Goal: Task Accomplishment & Management: Complete application form

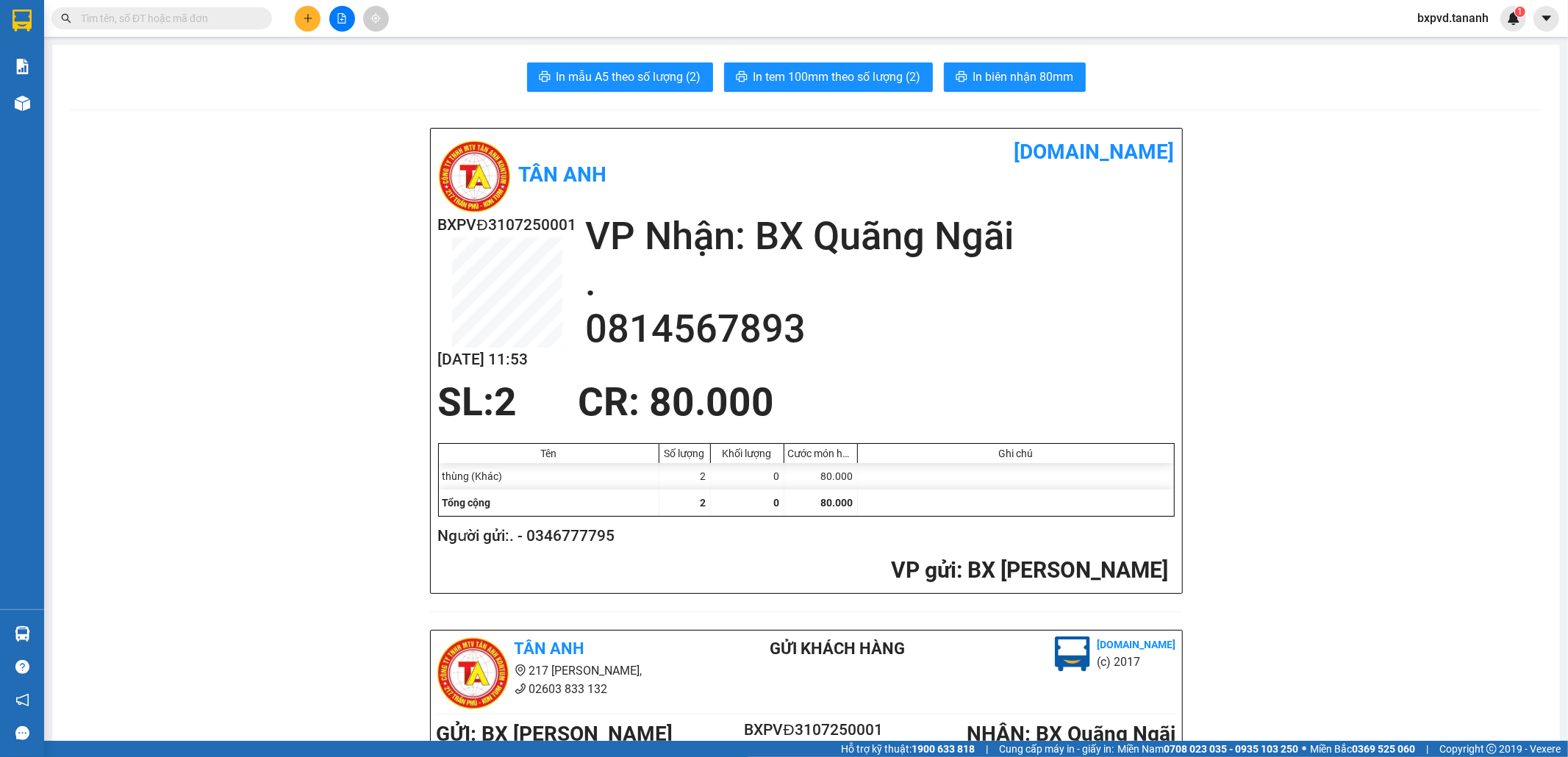
click at [218, 17] on input "text" at bounding box center [168, 18] width 174 height 16
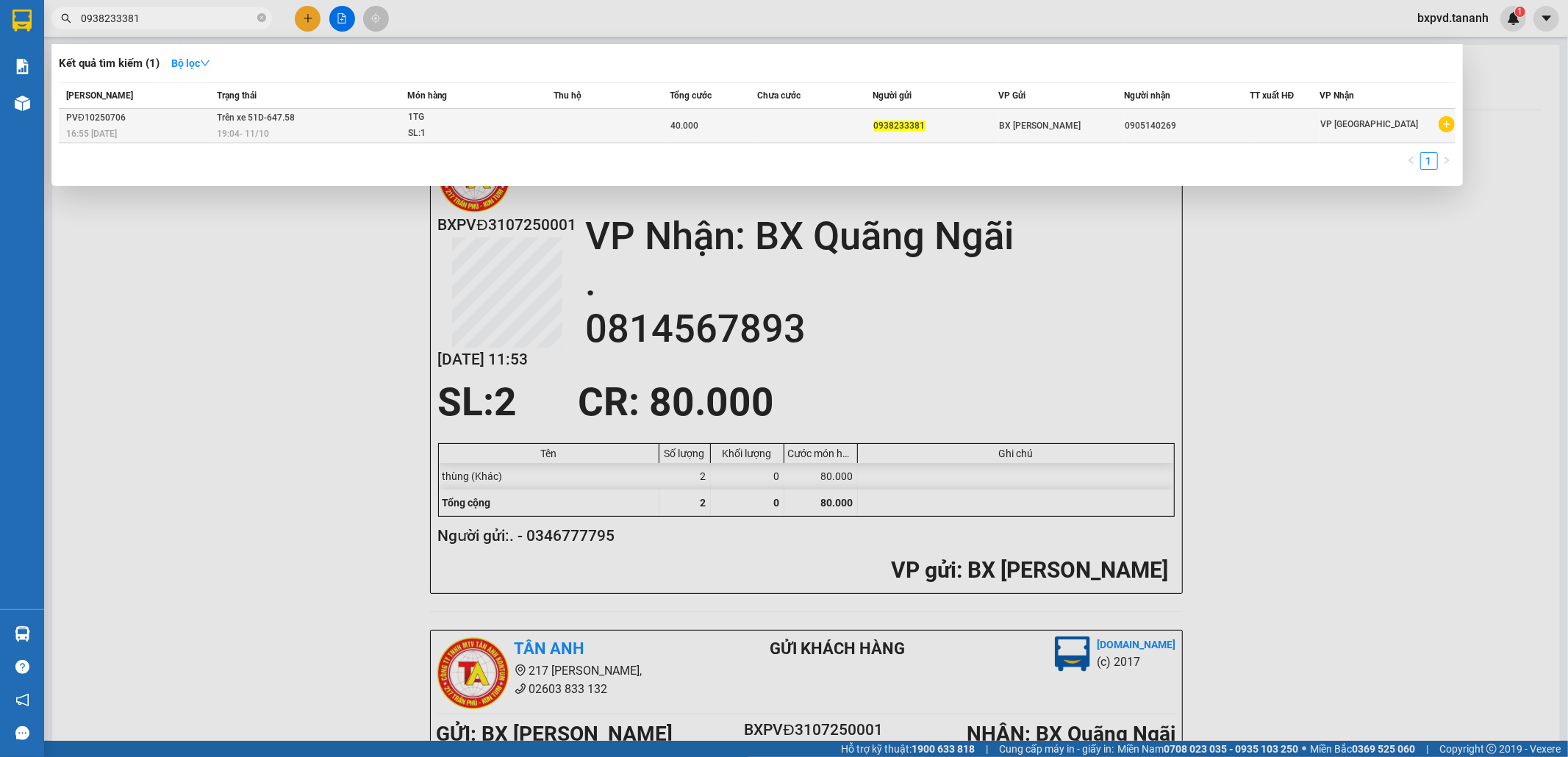
type input "0938233381"
click at [743, 135] on td "40.000" at bounding box center [713, 125] width 87 height 34
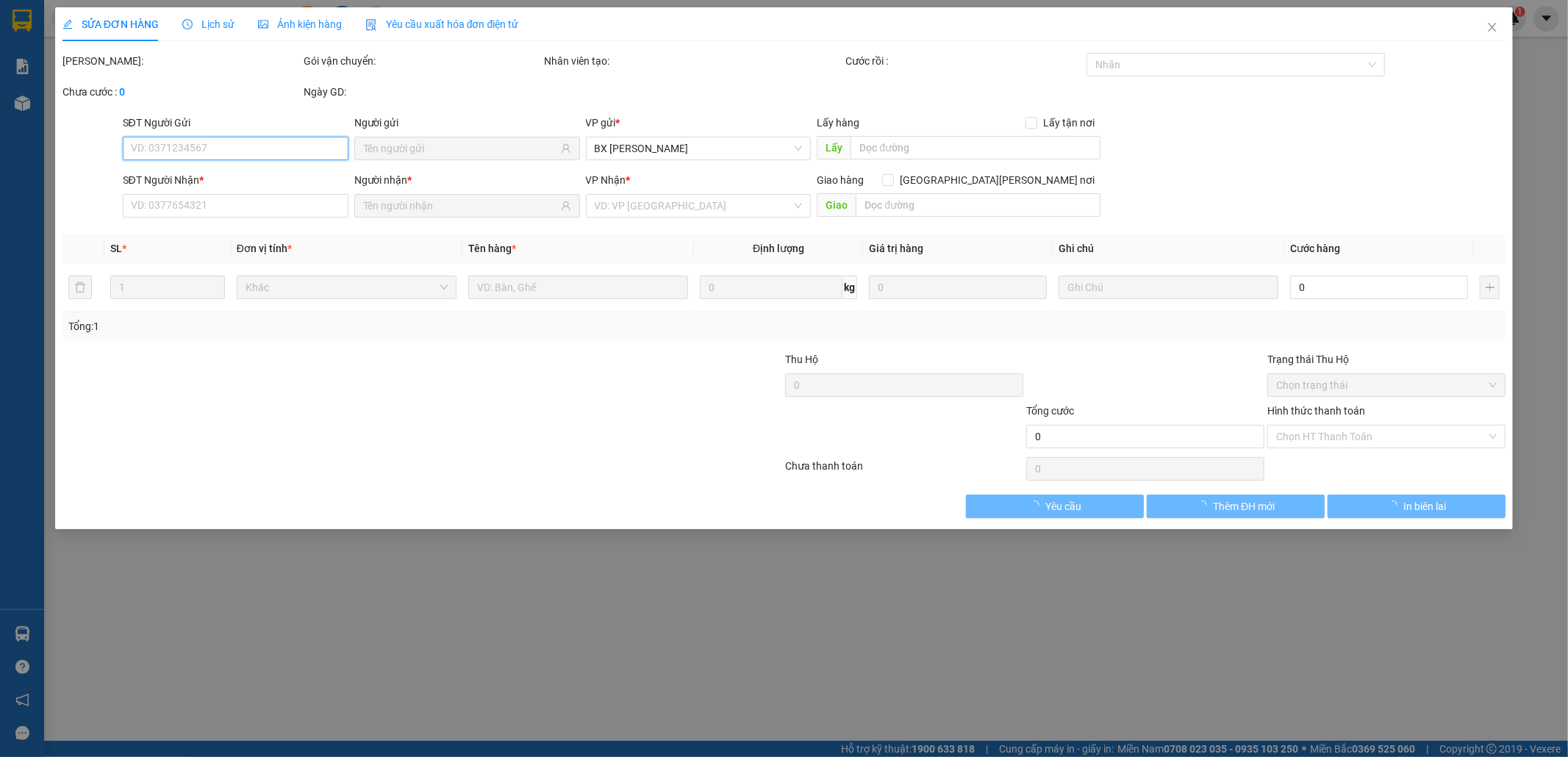
type input "0938233381"
type input "0905140269"
type input "40.000"
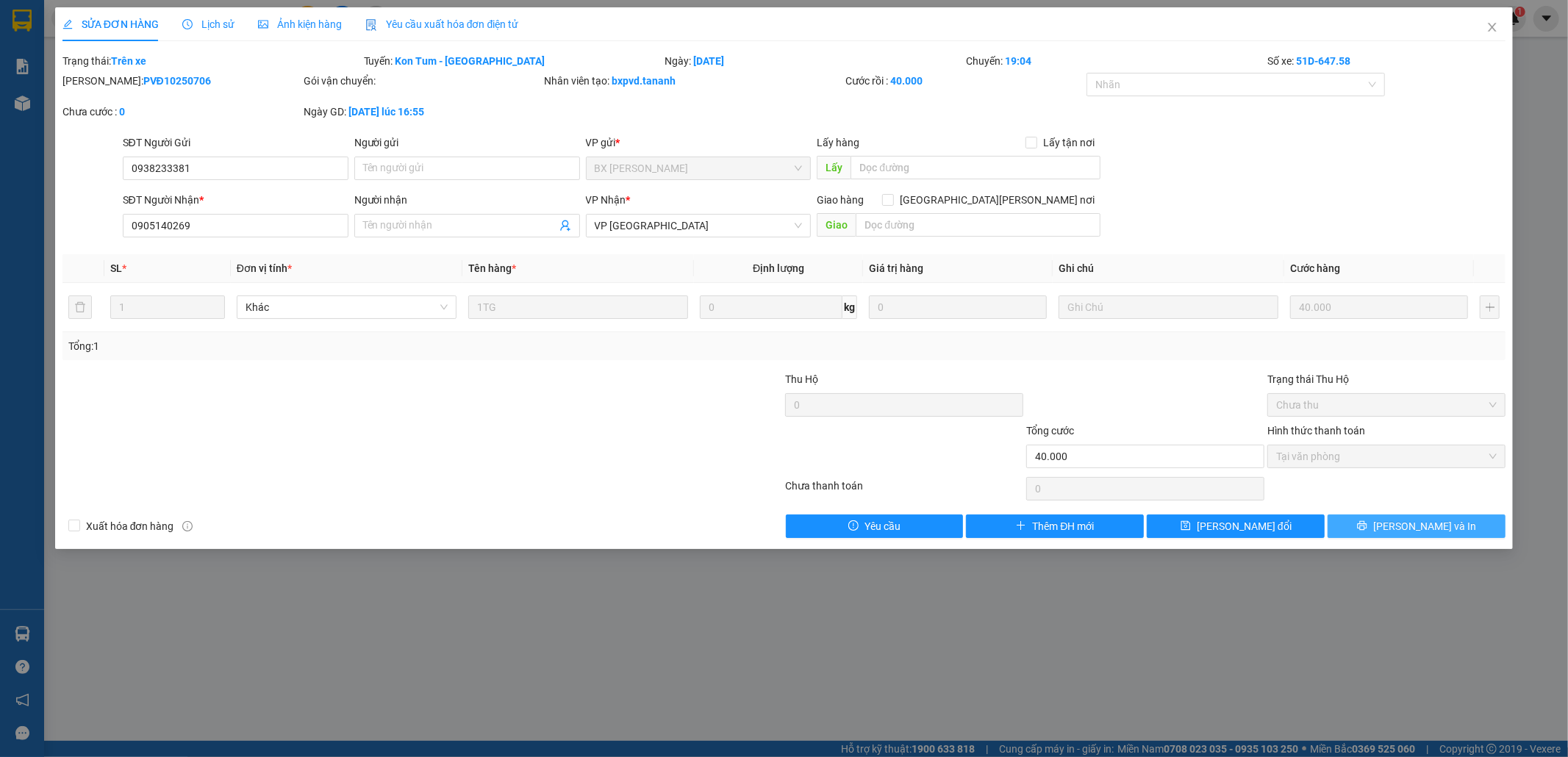
click at [1447, 523] on button "Lưu và In" at bounding box center [1416, 526] width 178 height 23
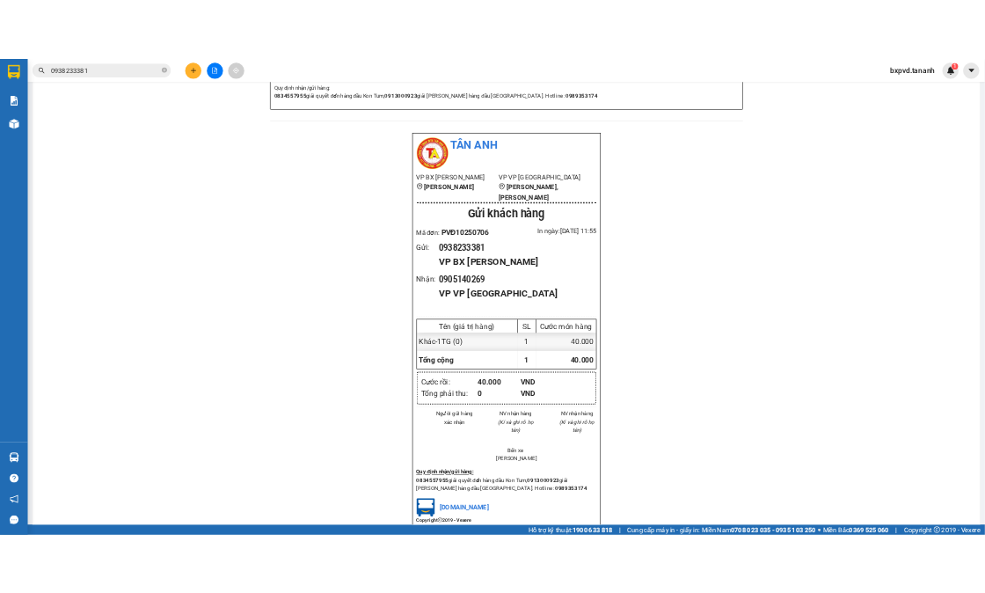
scroll to position [1625, 0]
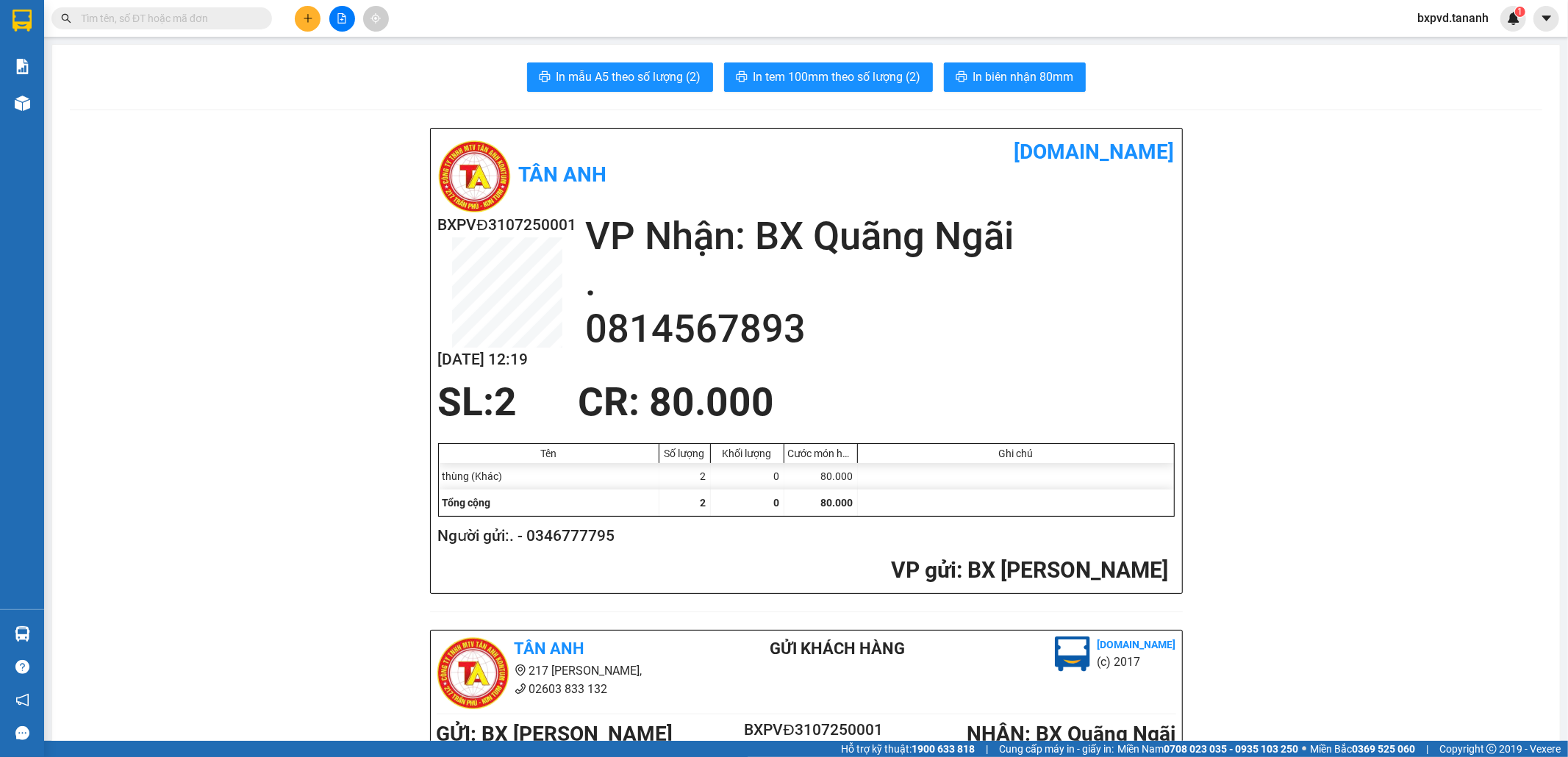
click at [261, 15] on span at bounding box center [261, 18] width 9 height 16
click at [216, 17] on input "text" at bounding box center [168, 18] width 174 height 16
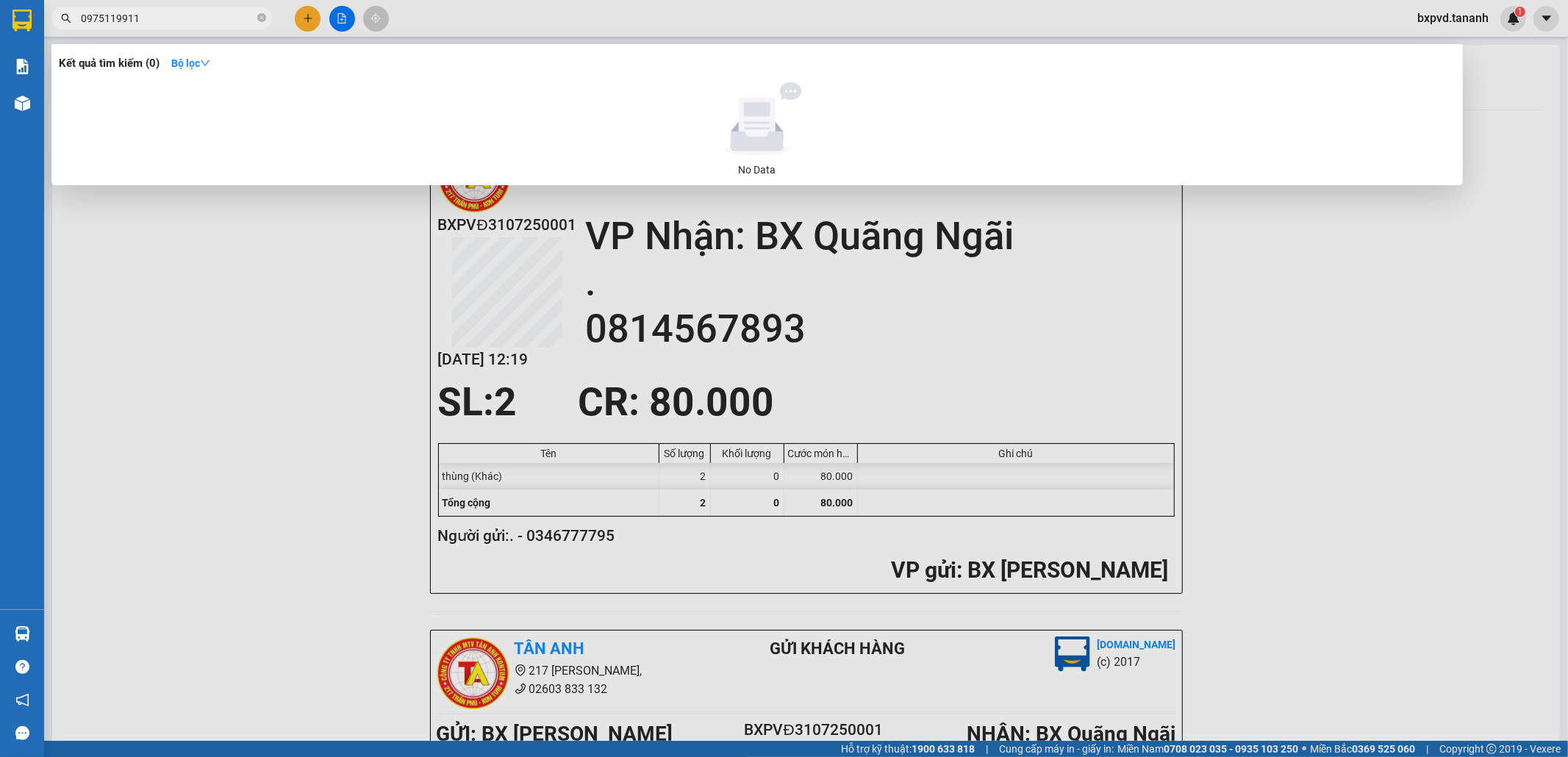
click at [233, 18] on input "0975119911" at bounding box center [168, 18] width 174 height 16
type input "0"
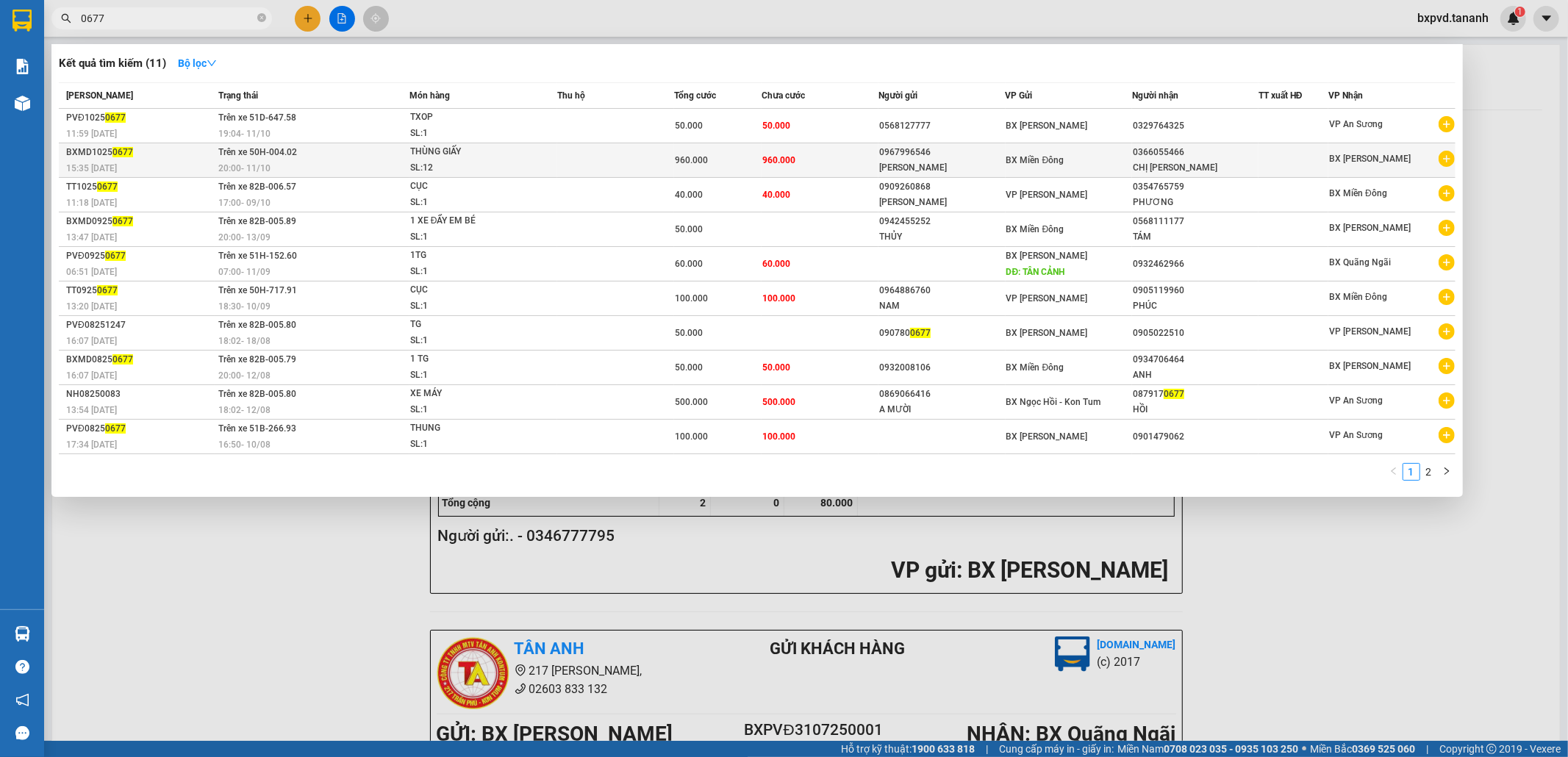
type input "0677"
click at [823, 162] on div "BX Miền Đông" at bounding box center [1068, 160] width 125 height 16
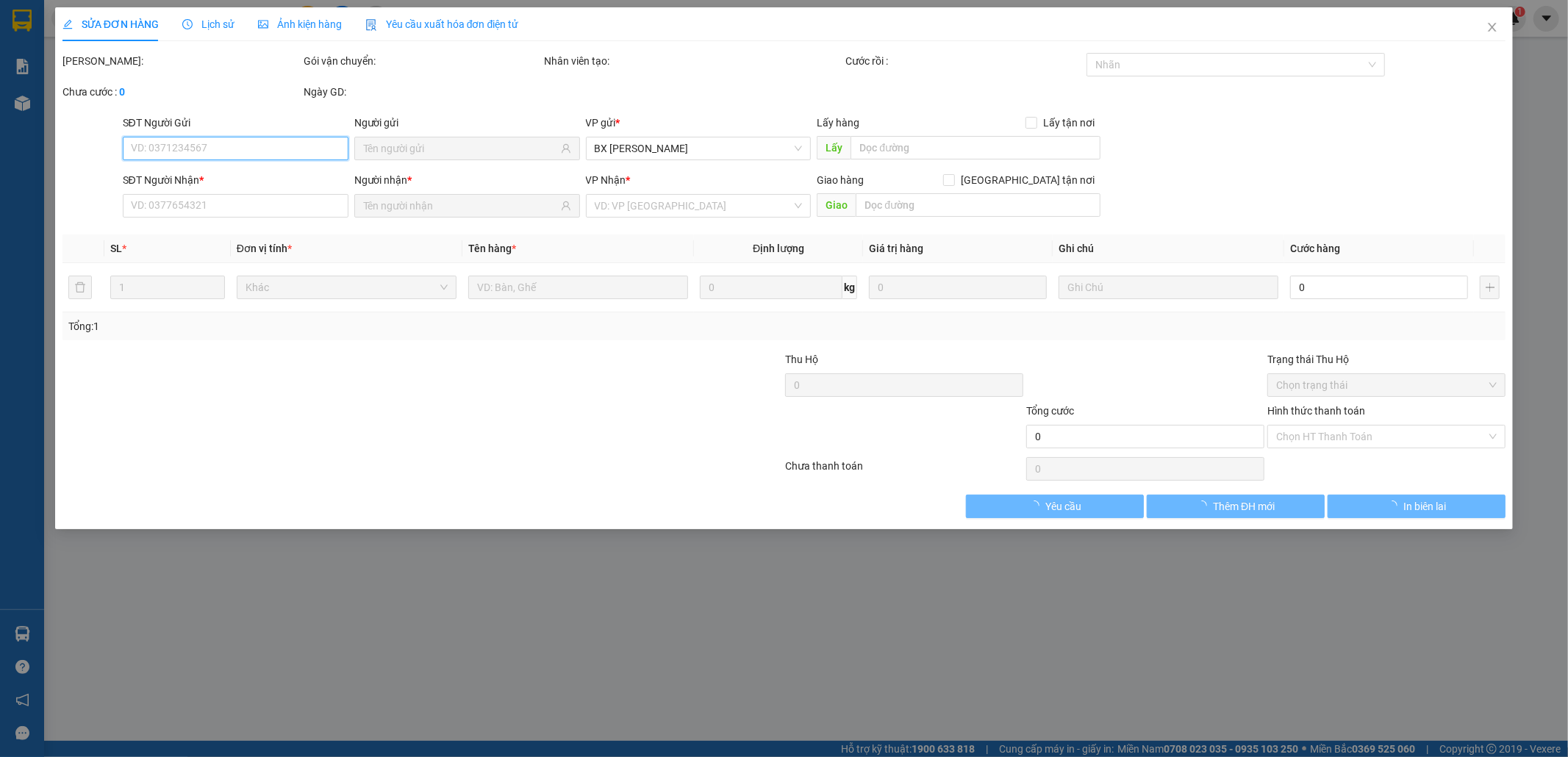
type input "0967996546"
type input "KIM QUYÊN"
type input "0366055466"
type input "CHỊ QUỲNH"
type input "960.000"
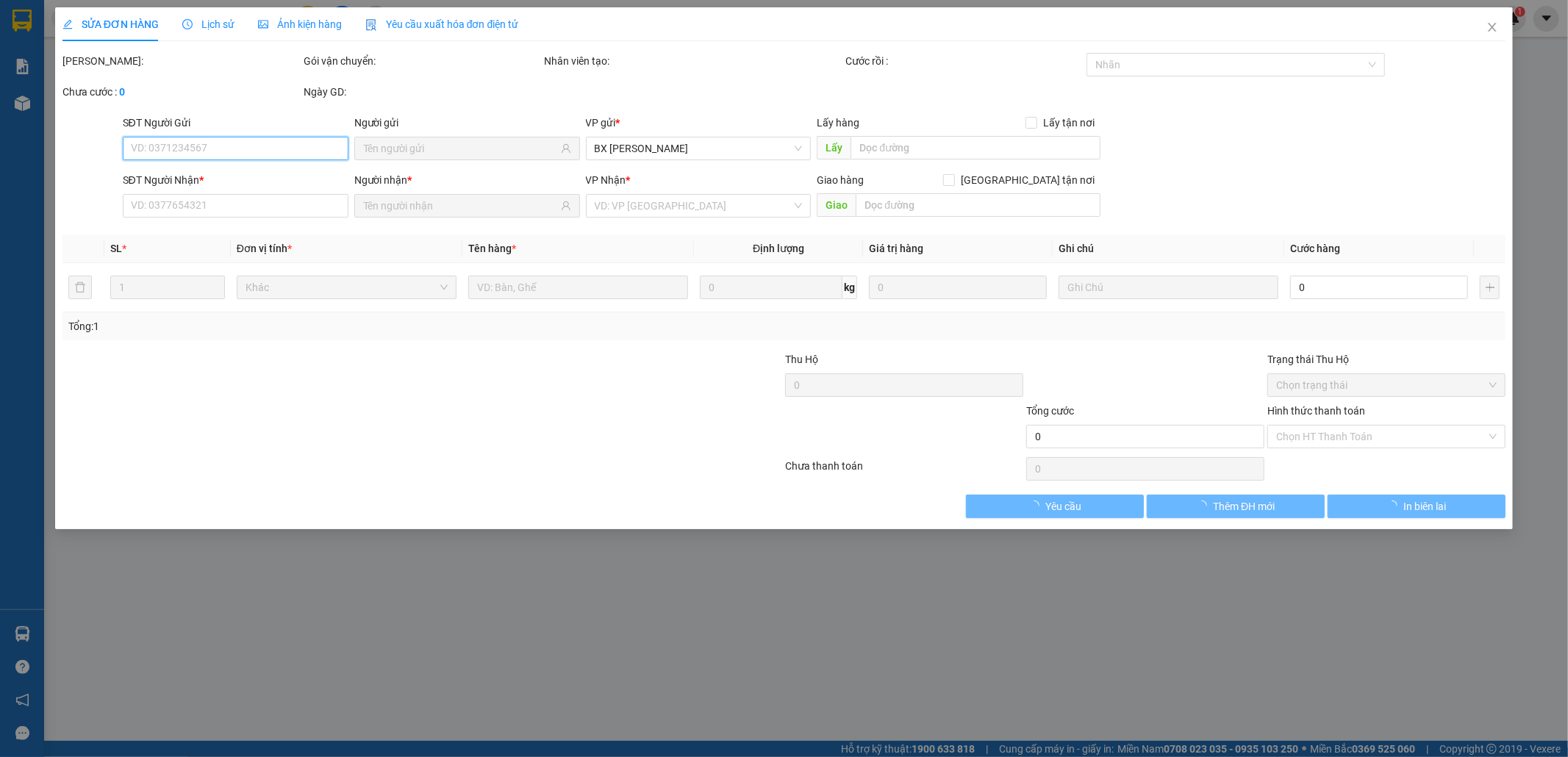
type input "960.000"
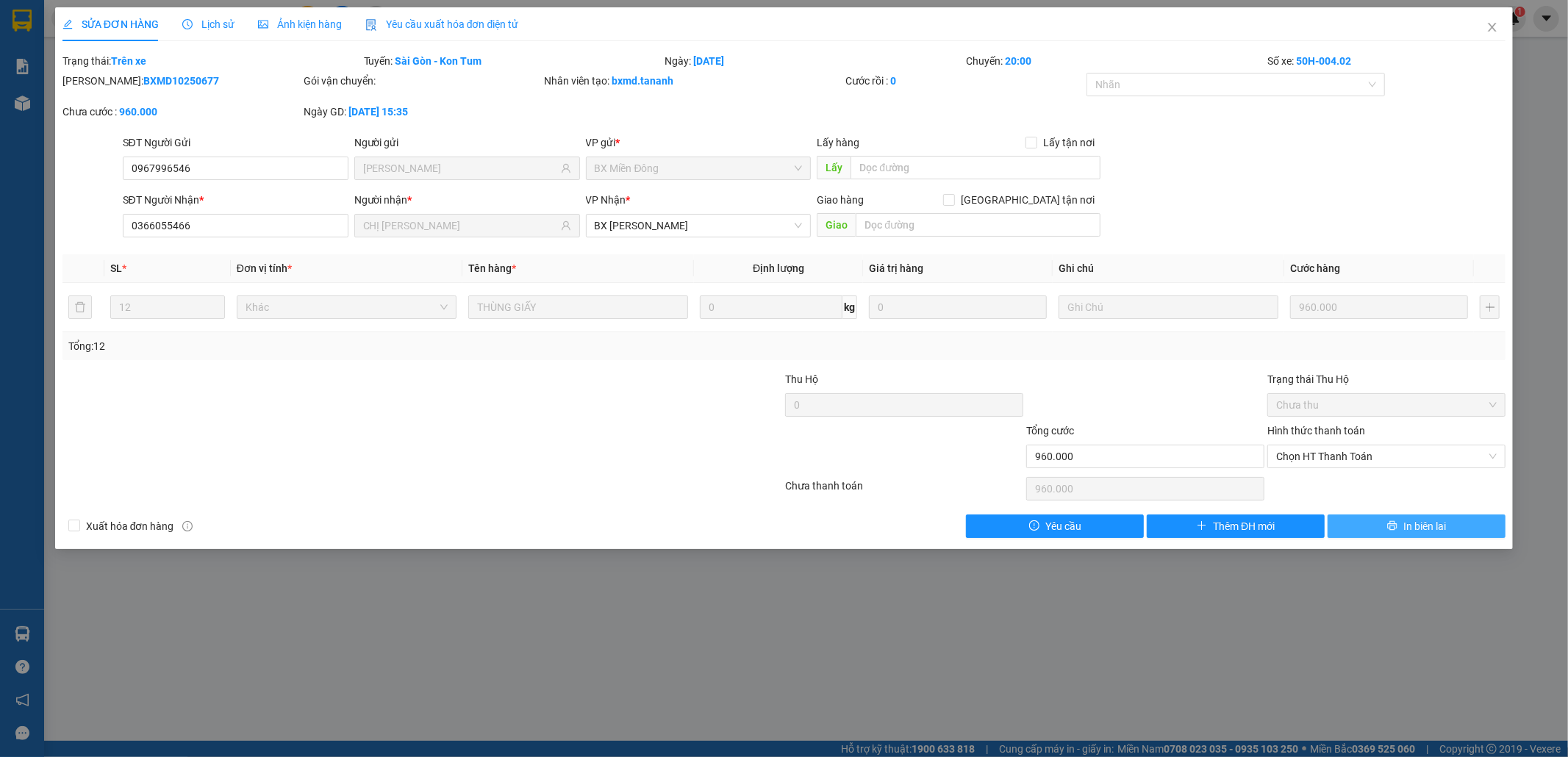
click at [823, 495] on button "In biên lai" at bounding box center [1416, 526] width 178 height 23
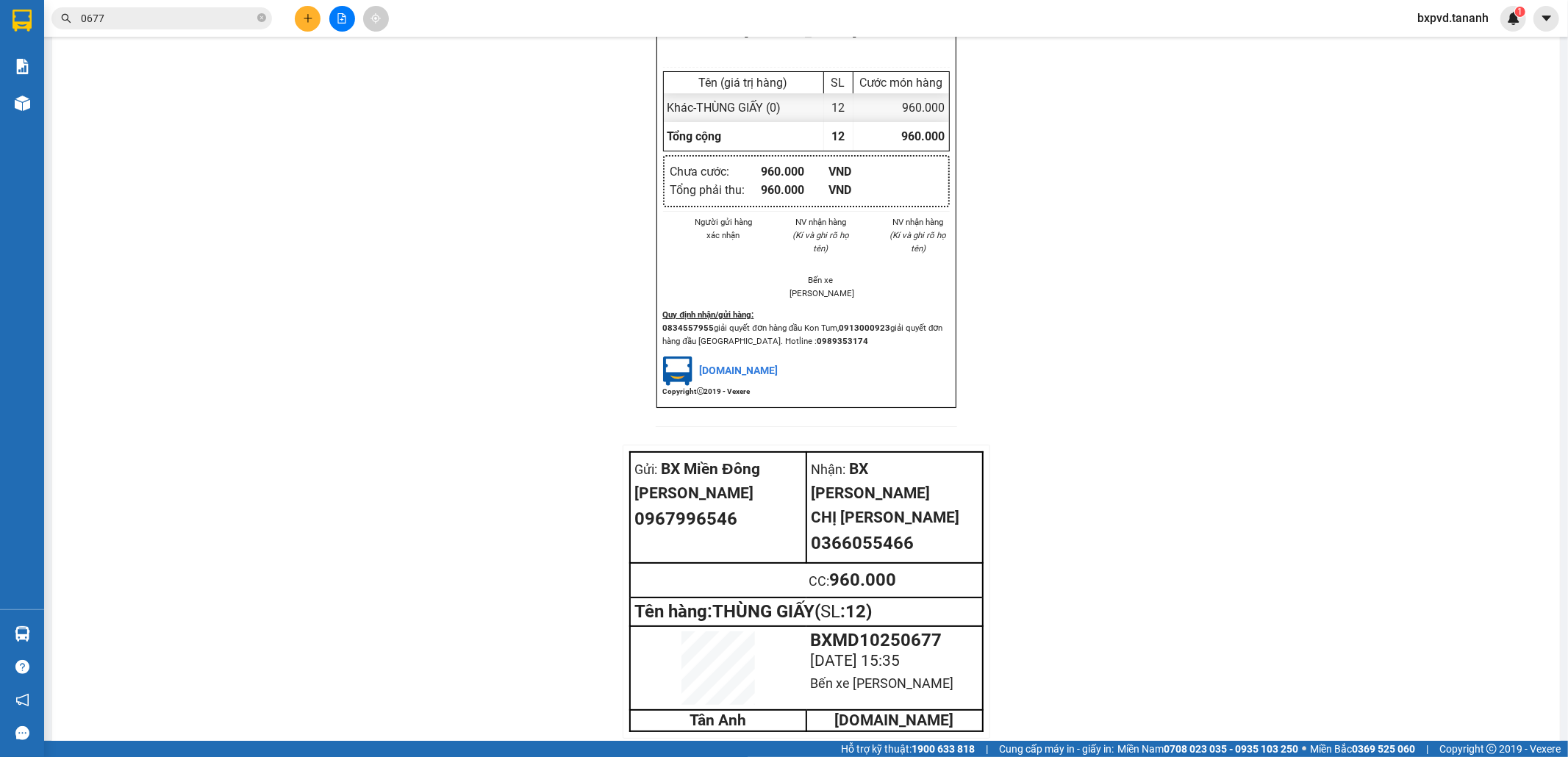
scroll to position [1385, 0]
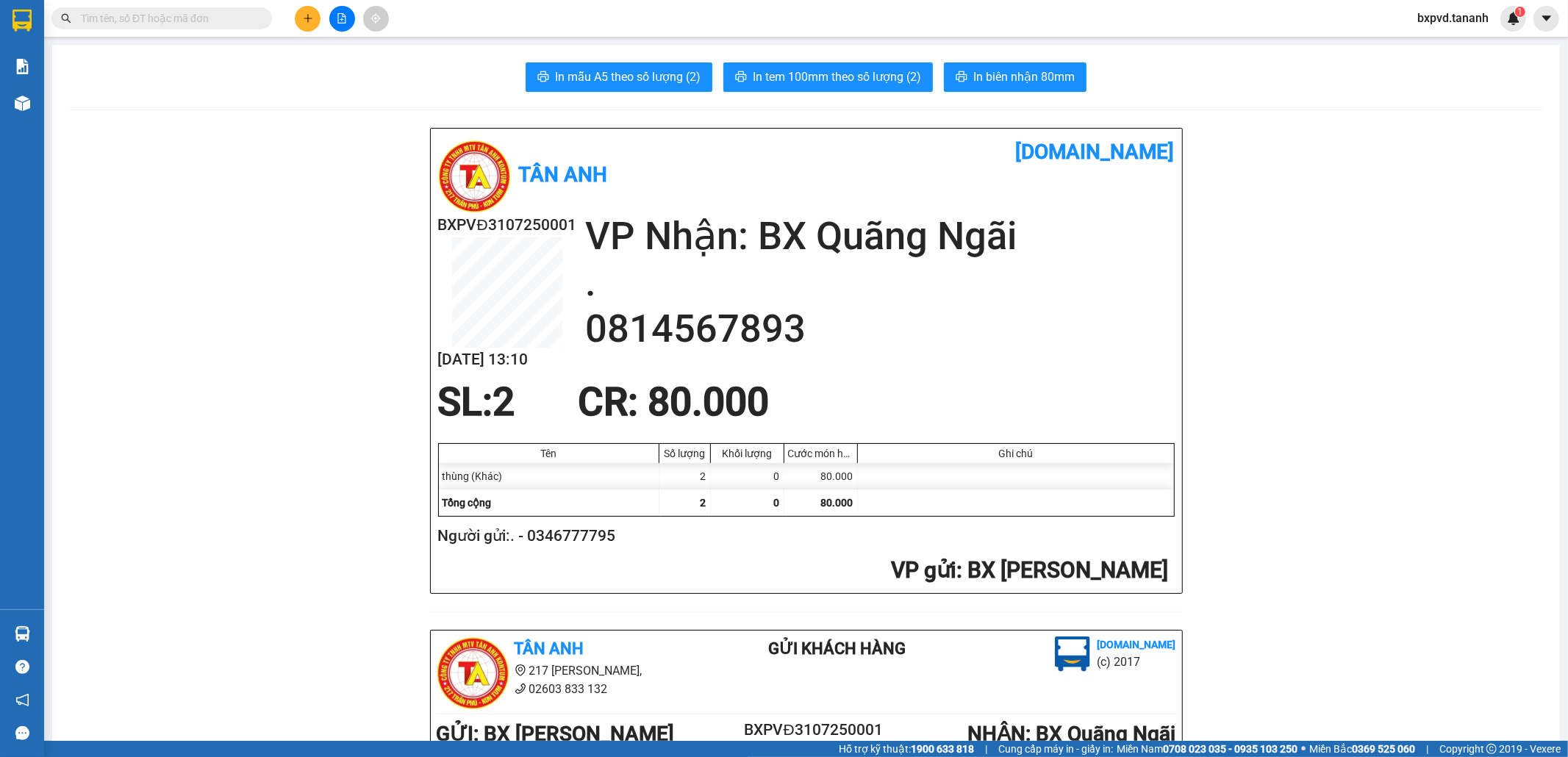
click at [217, 21] on input "text" at bounding box center [168, 18] width 174 height 16
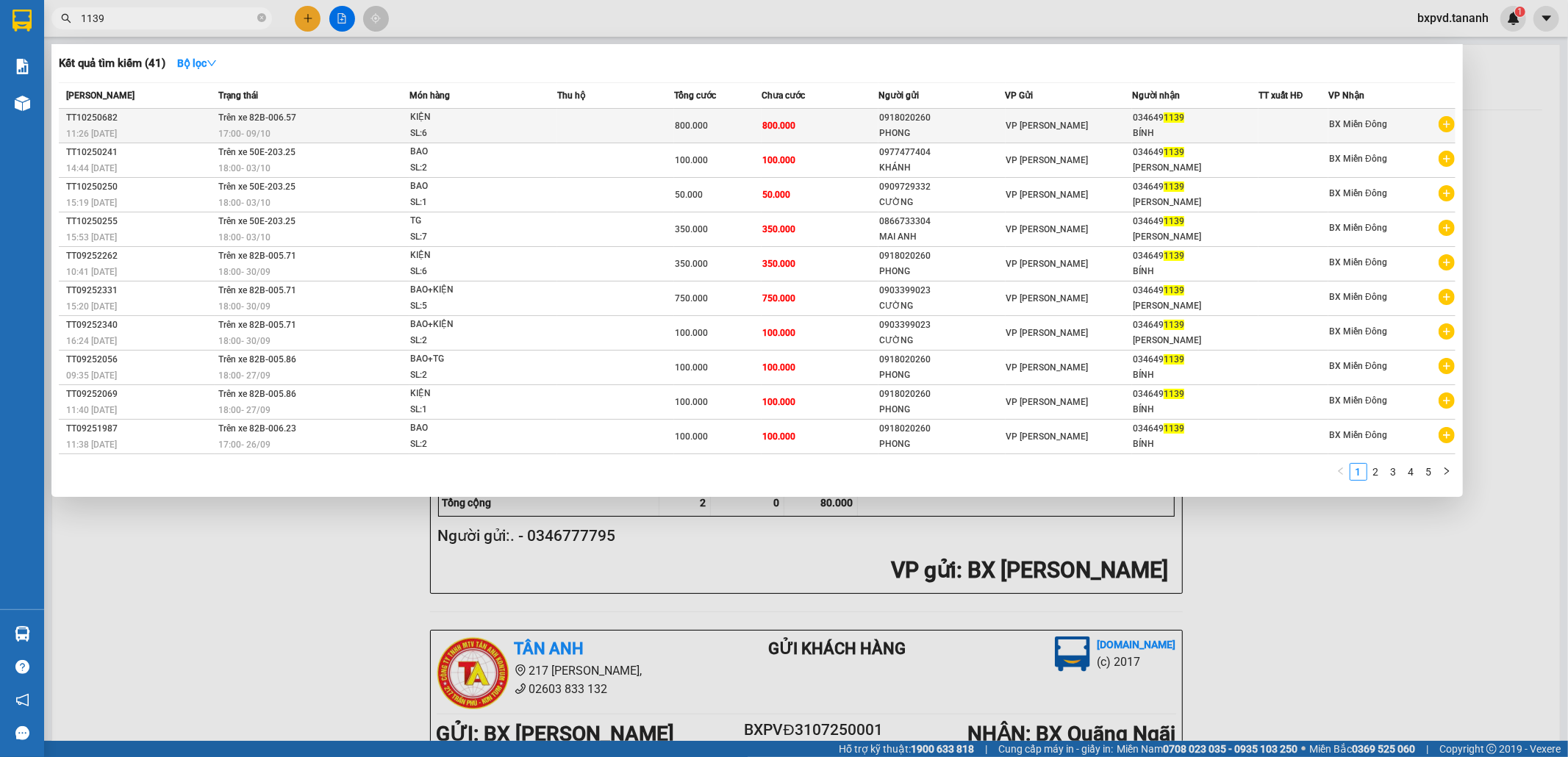
type input "1139"
click at [813, 125] on td "800.000" at bounding box center [820, 125] width 117 height 34
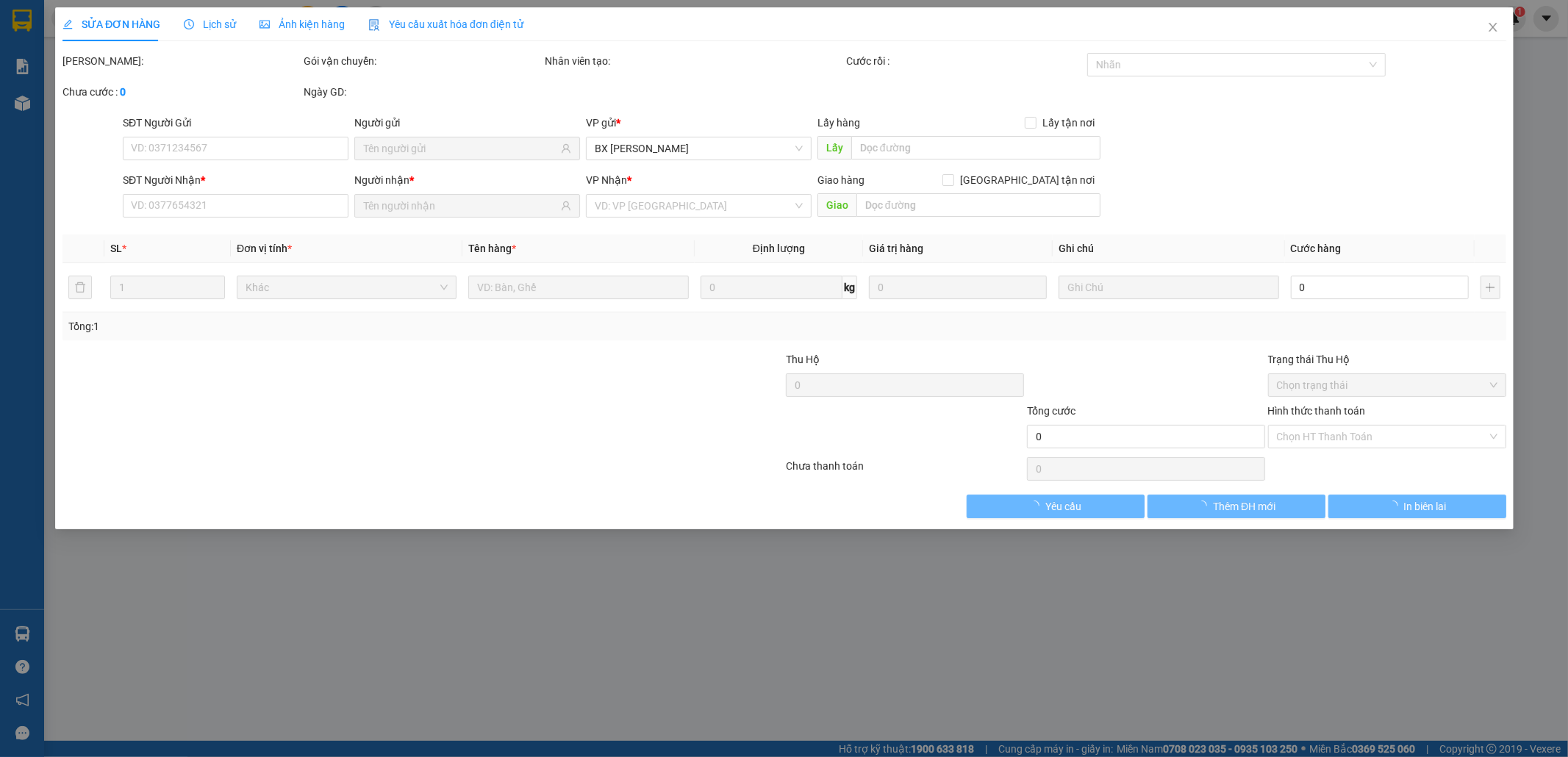
type input "0918020260"
type input "PHONG"
type input "0346491139"
type input "BÍNH"
type input "800.000"
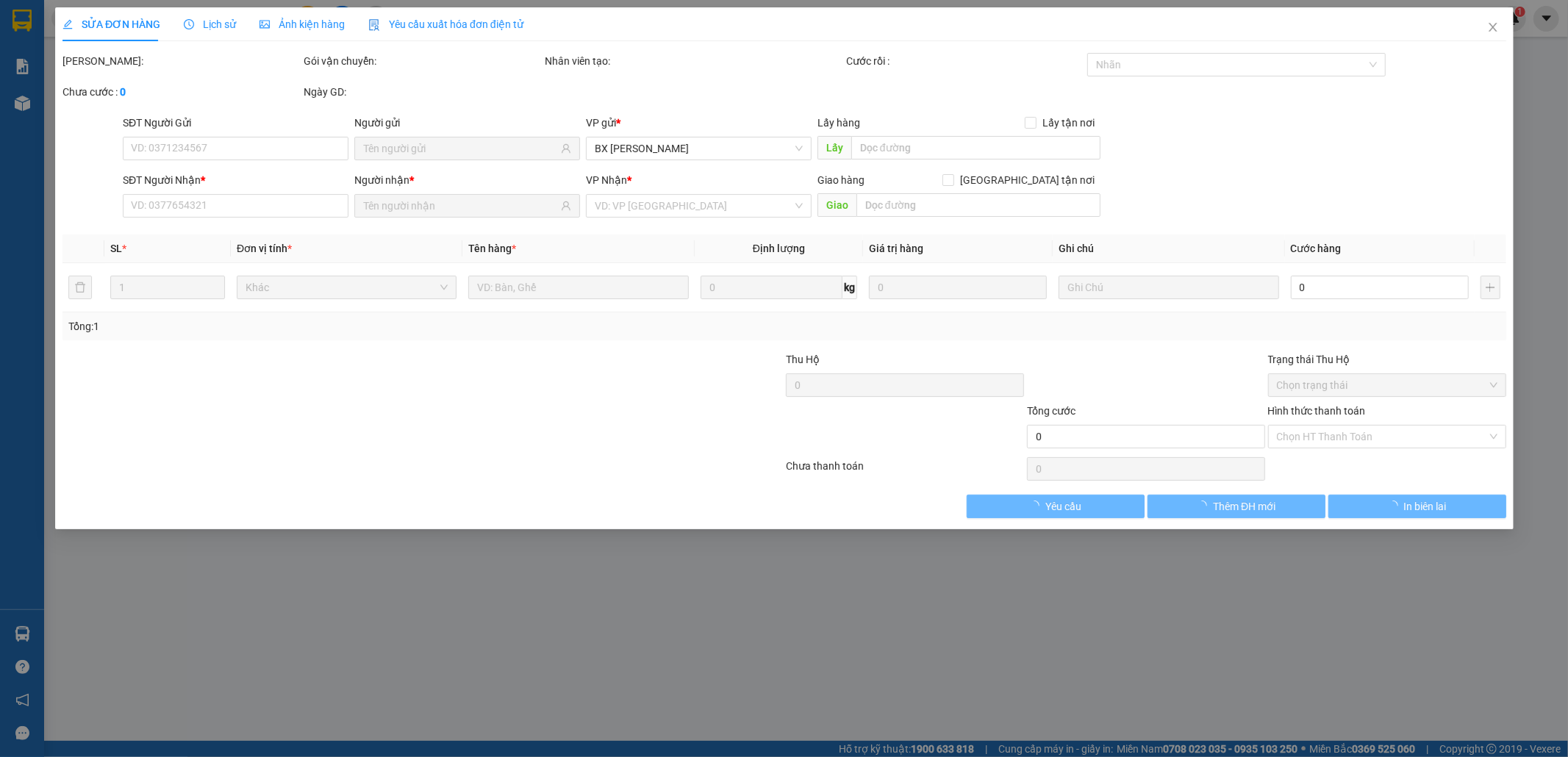
type input "800.000"
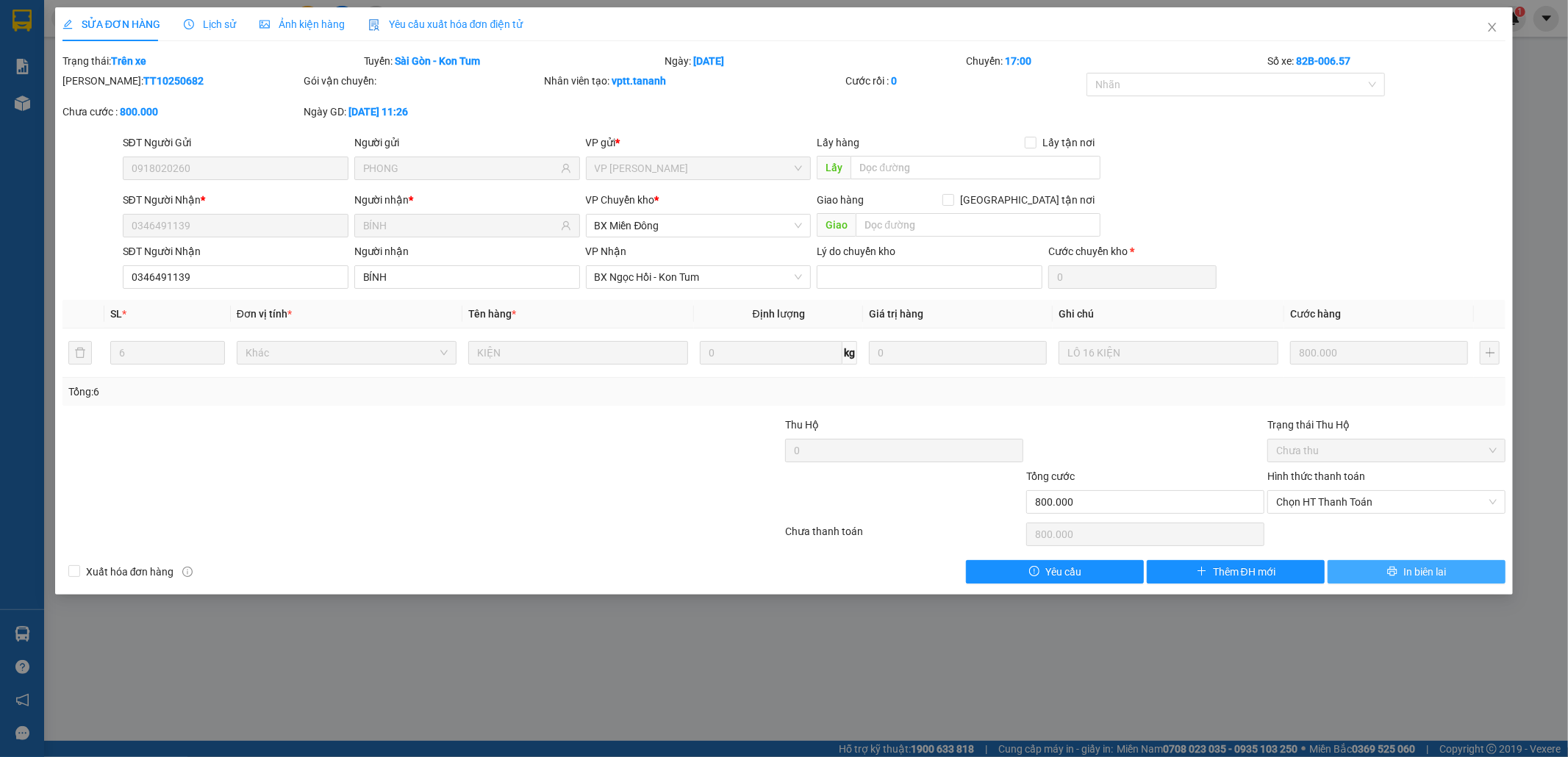
click at [1406, 572] on span "In biên lai" at bounding box center [1424, 572] width 43 height 16
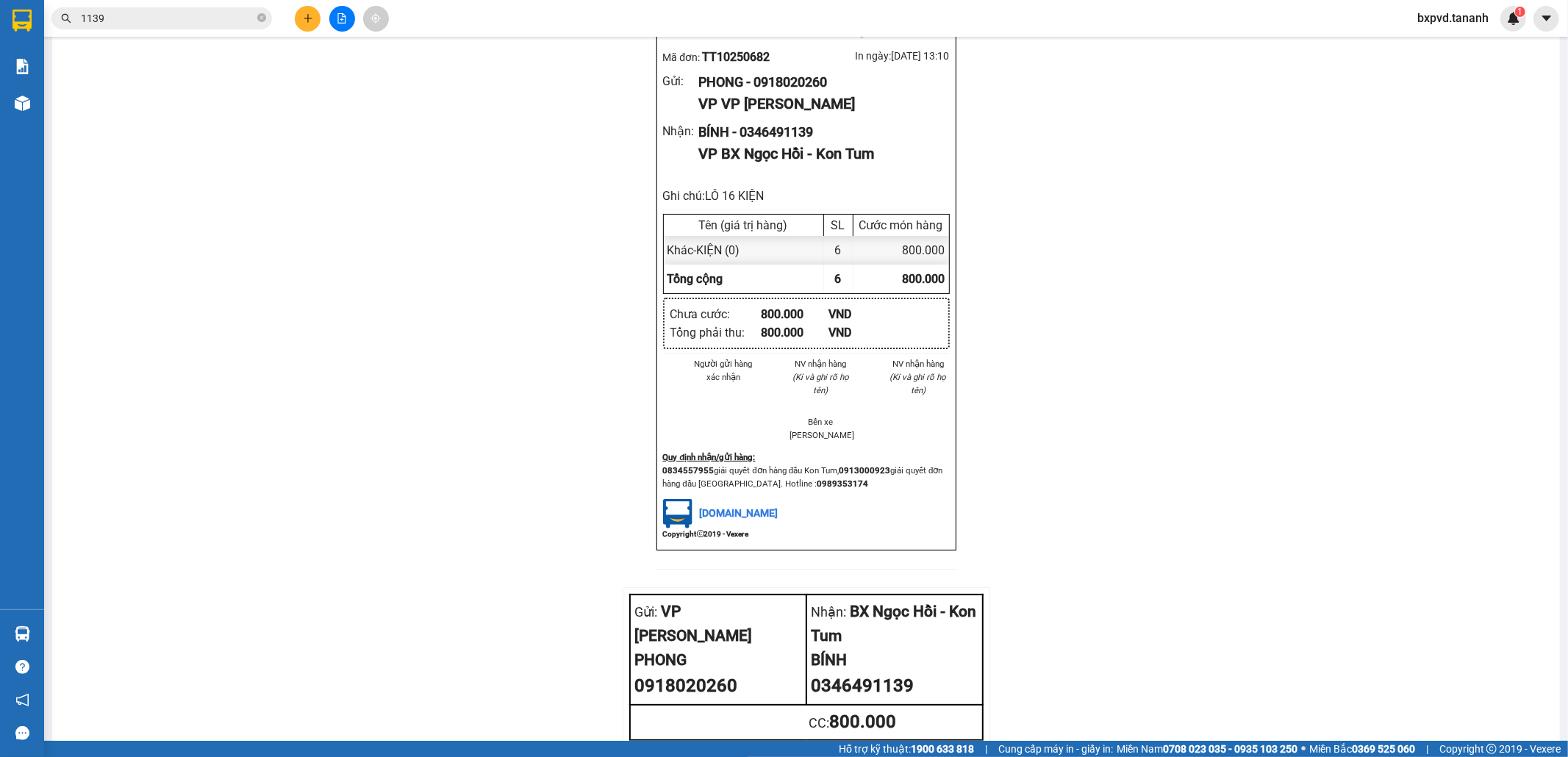
scroll to position [1449, 0]
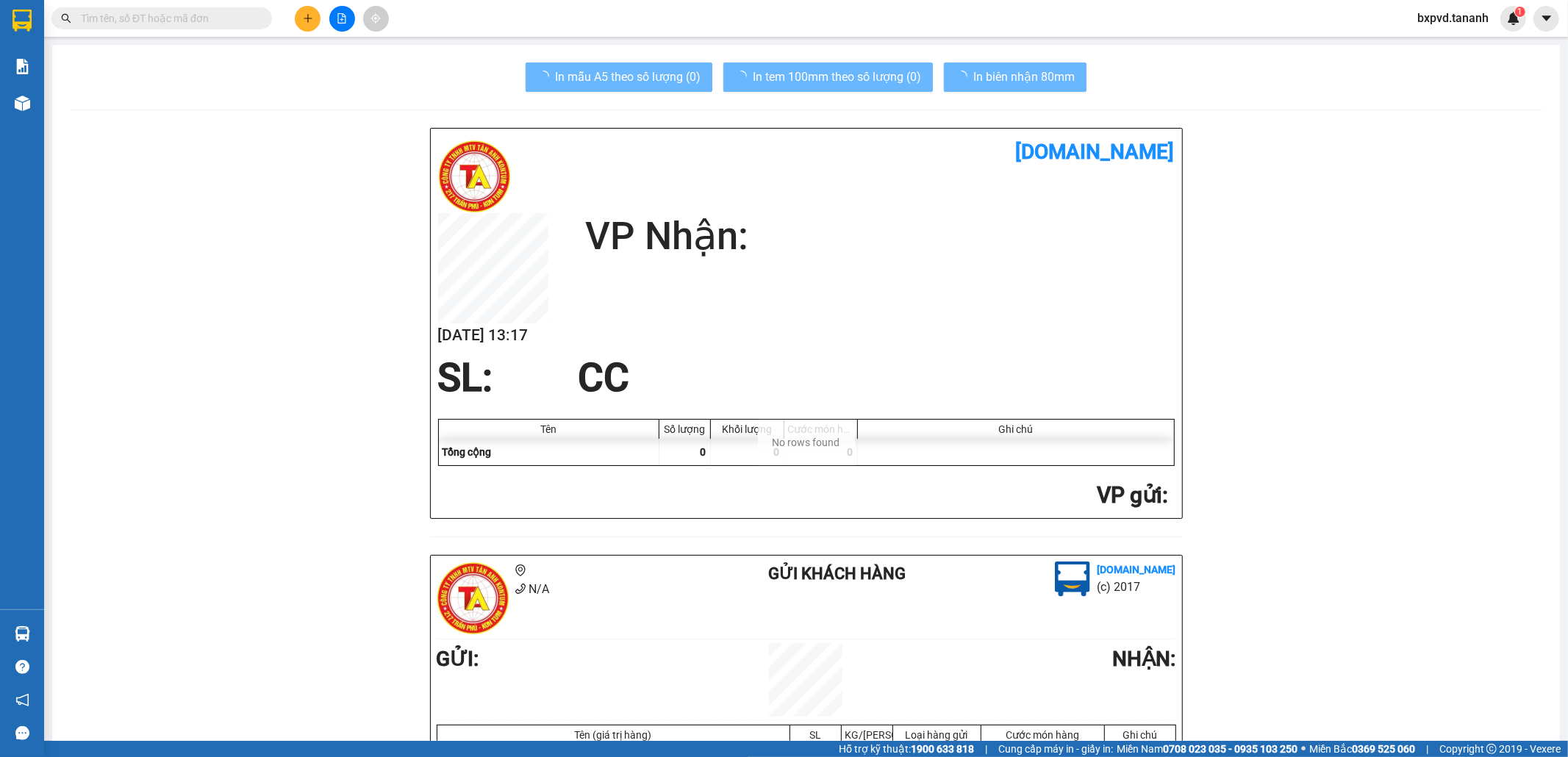
click at [125, 17] on input "text" at bounding box center [168, 18] width 174 height 16
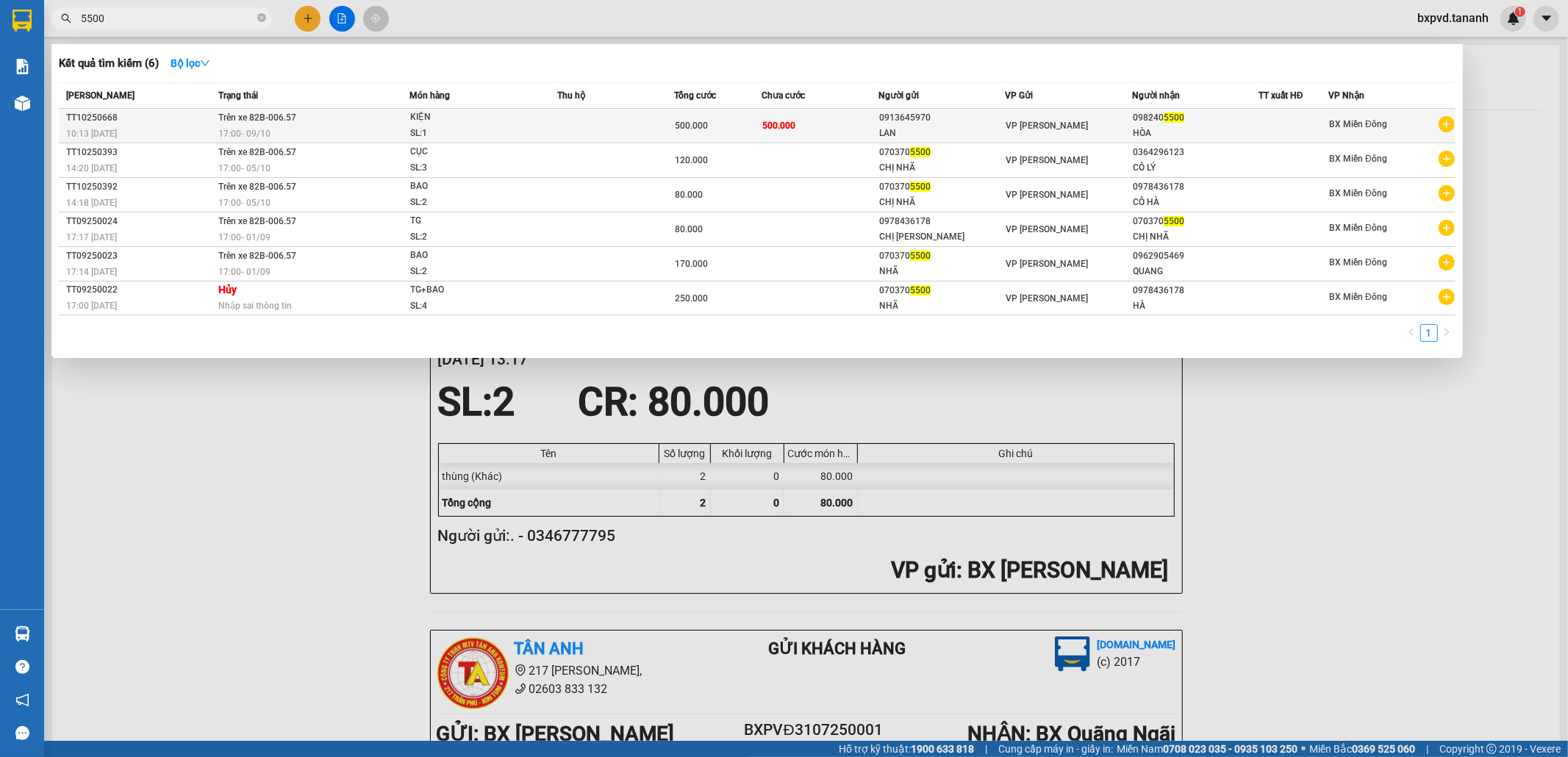
type input "5500"
click at [893, 119] on div "0913645970" at bounding box center [941, 118] width 125 height 15
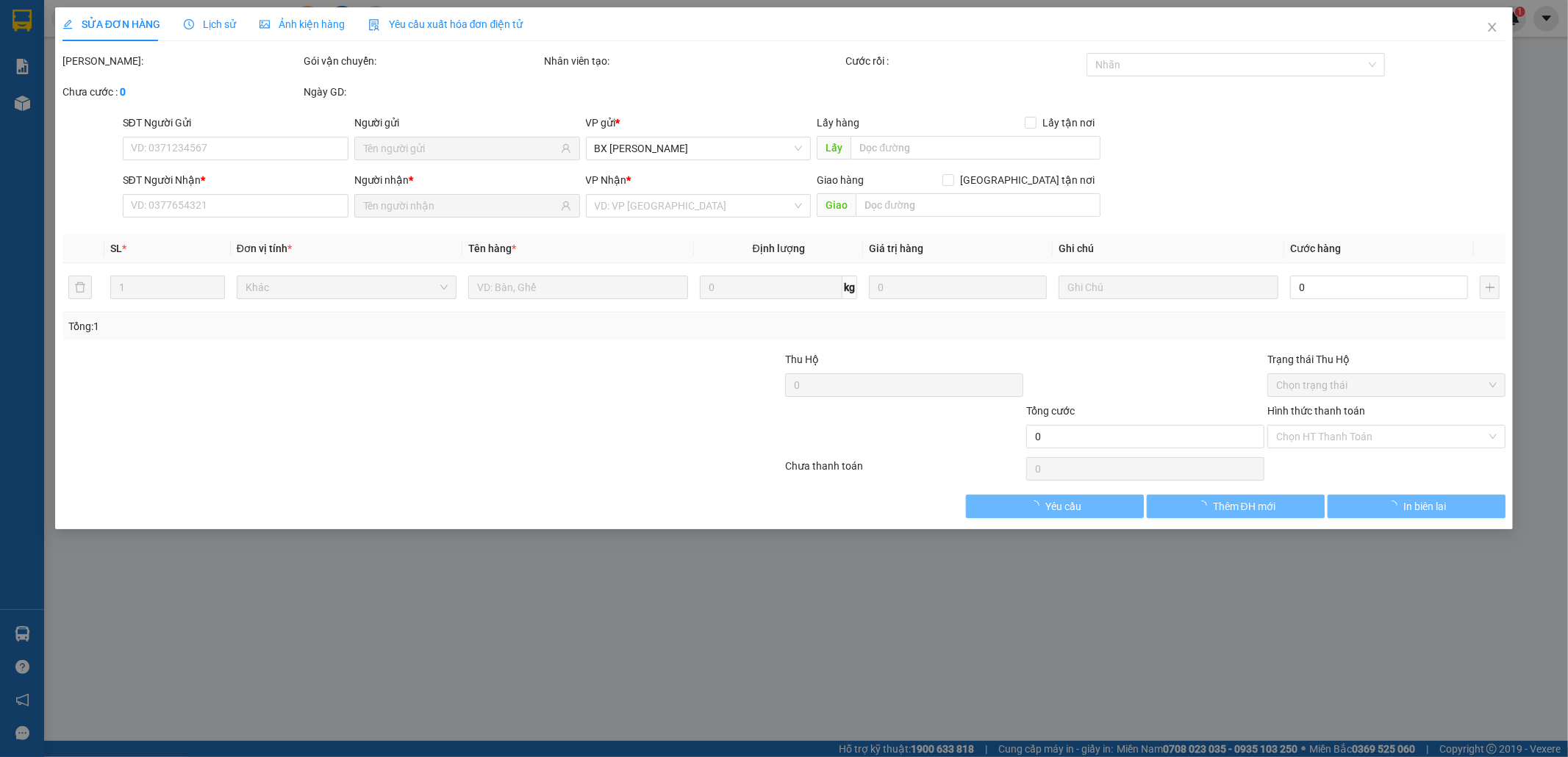
type input "0913645970"
type input "LAN"
type input "0982405500"
type input "HÒA"
type input "500.000"
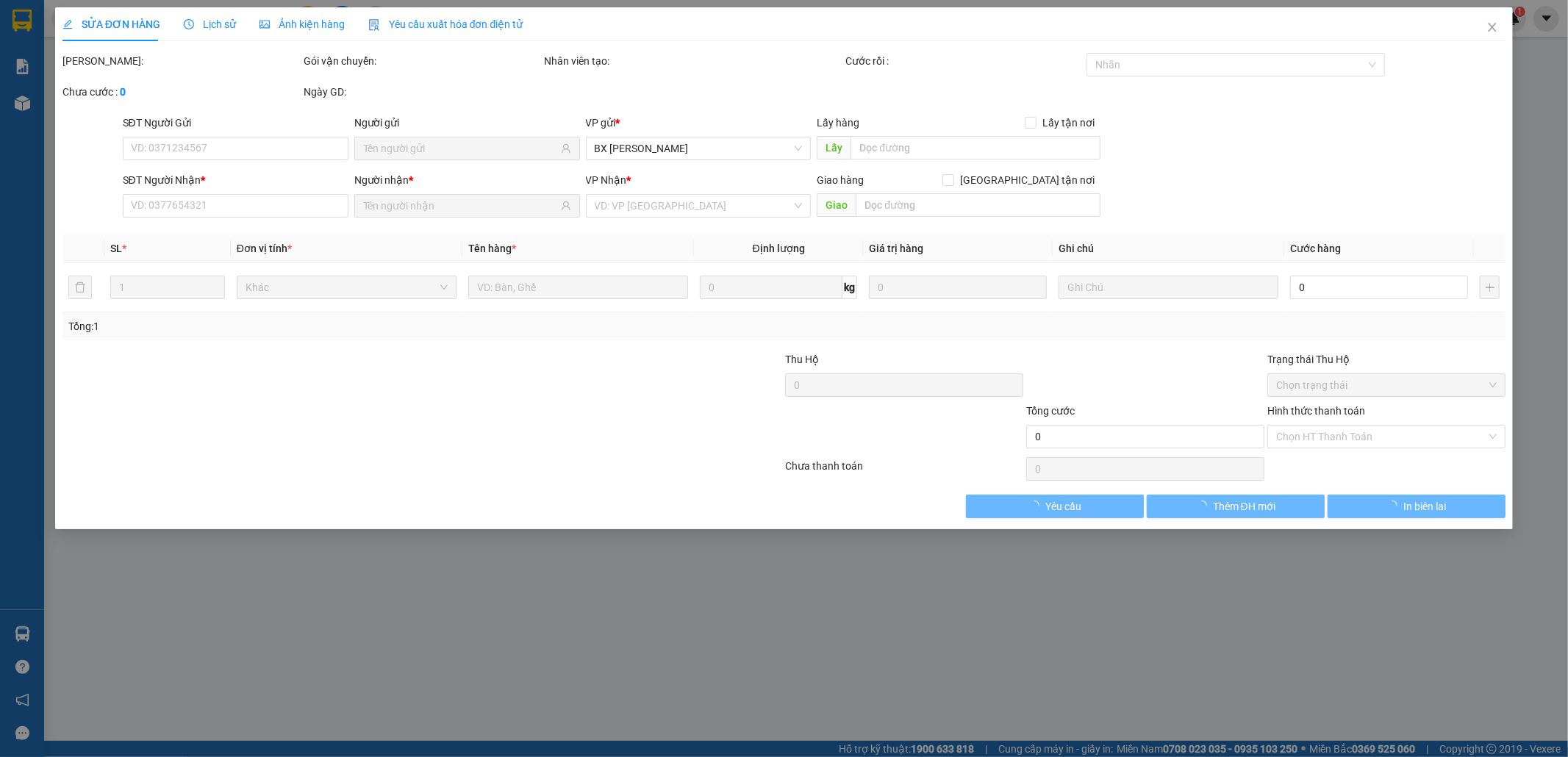
type input "500.000"
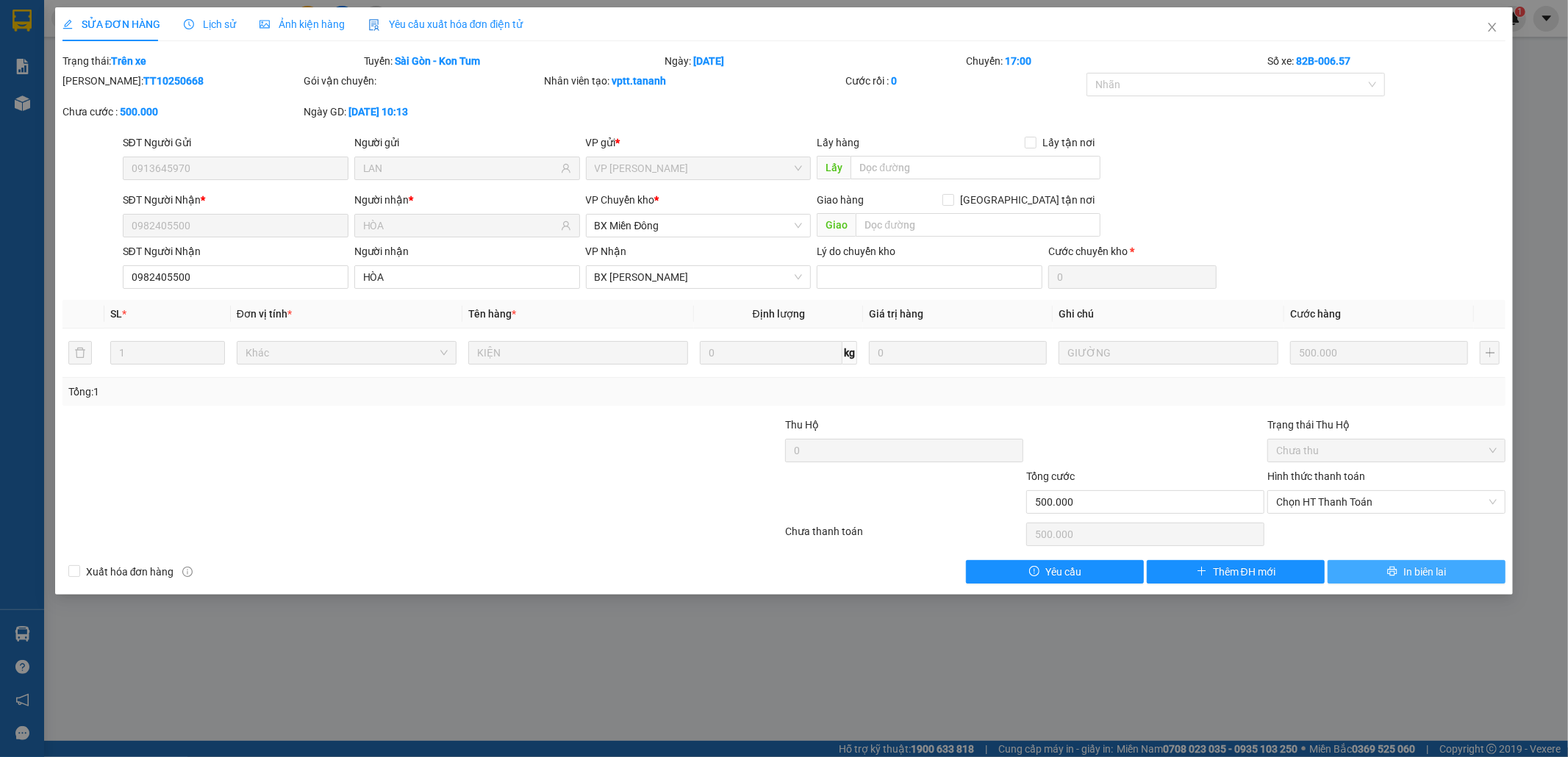
click at [1410, 574] on span "In biên lai" at bounding box center [1424, 572] width 43 height 16
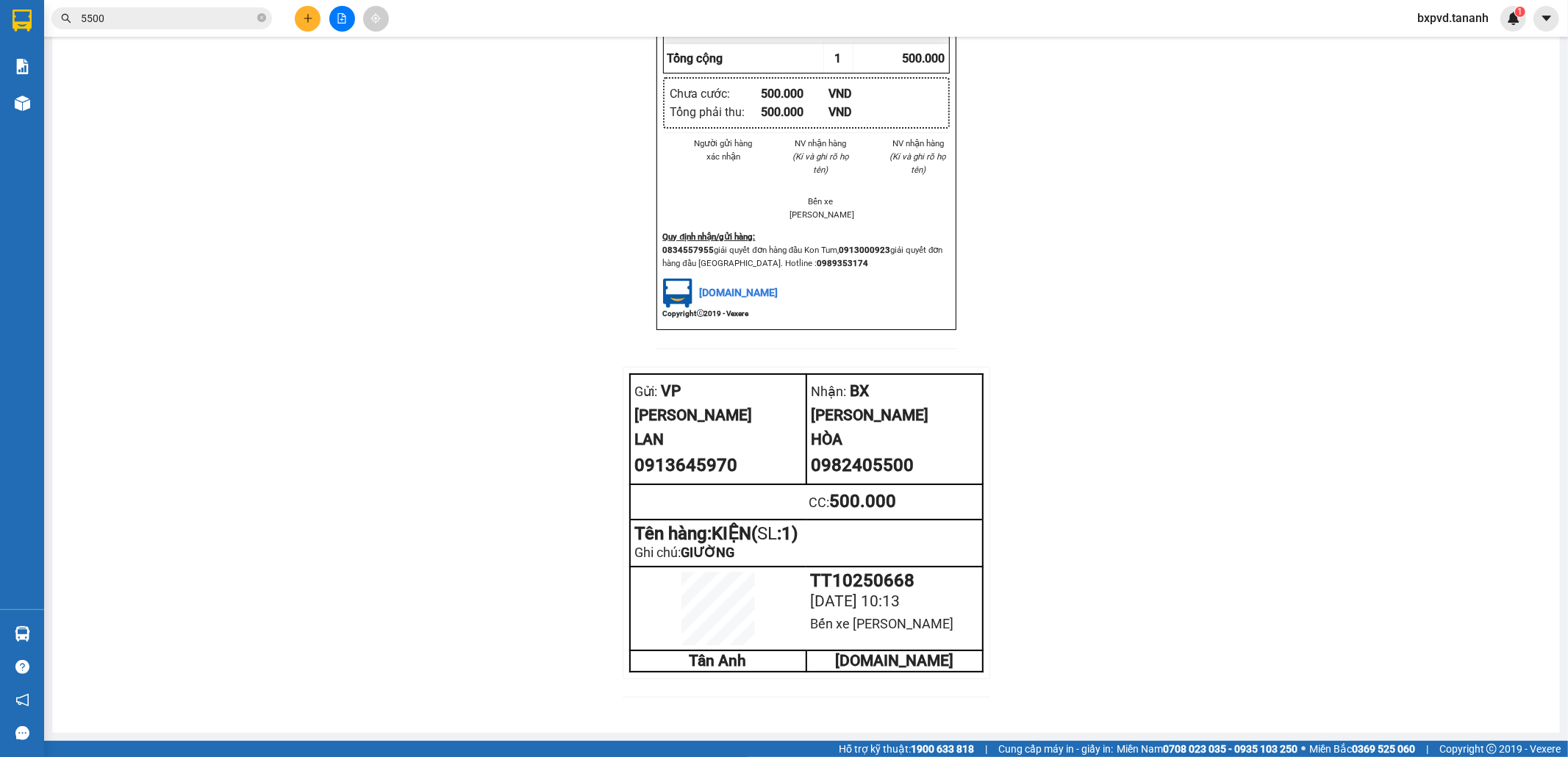
scroll to position [1203, 0]
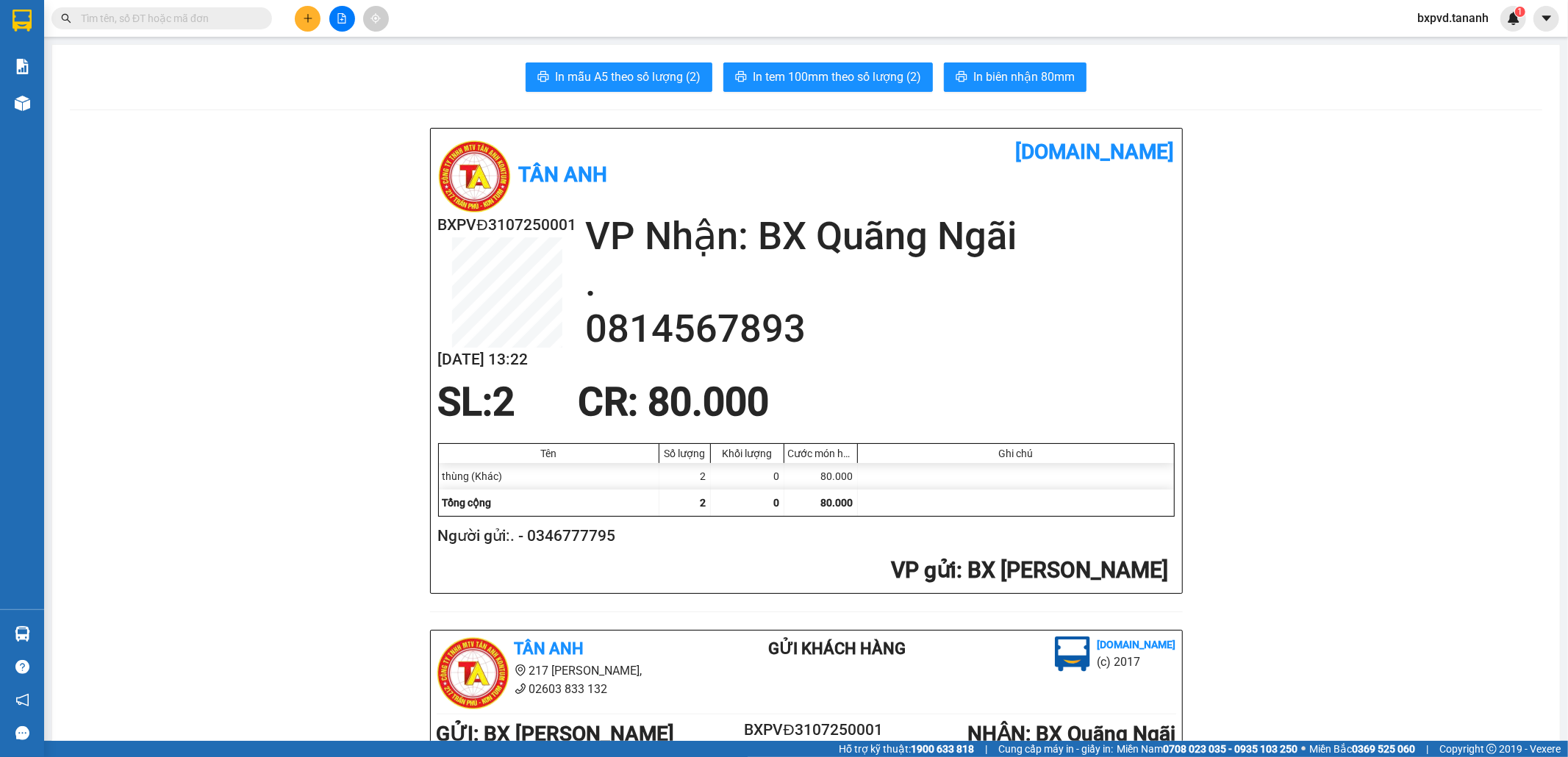
click at [236, 16] on input "text" at bounding box center [168, 18] width 174 height 16
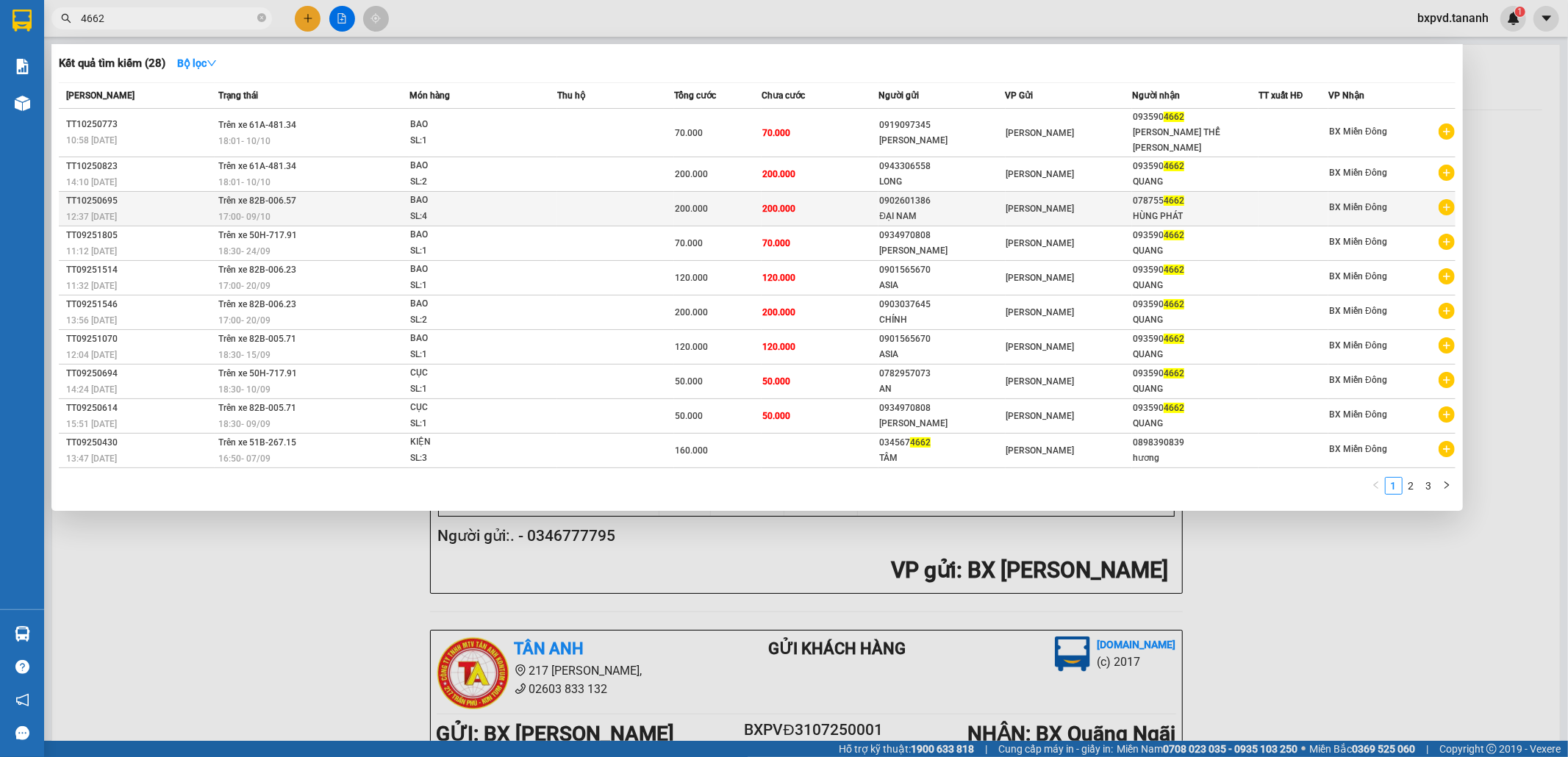
type input "4662"
click at [1218, 193] on div "078755 4662" at bounding box center [1195, 201] width 125 height 15
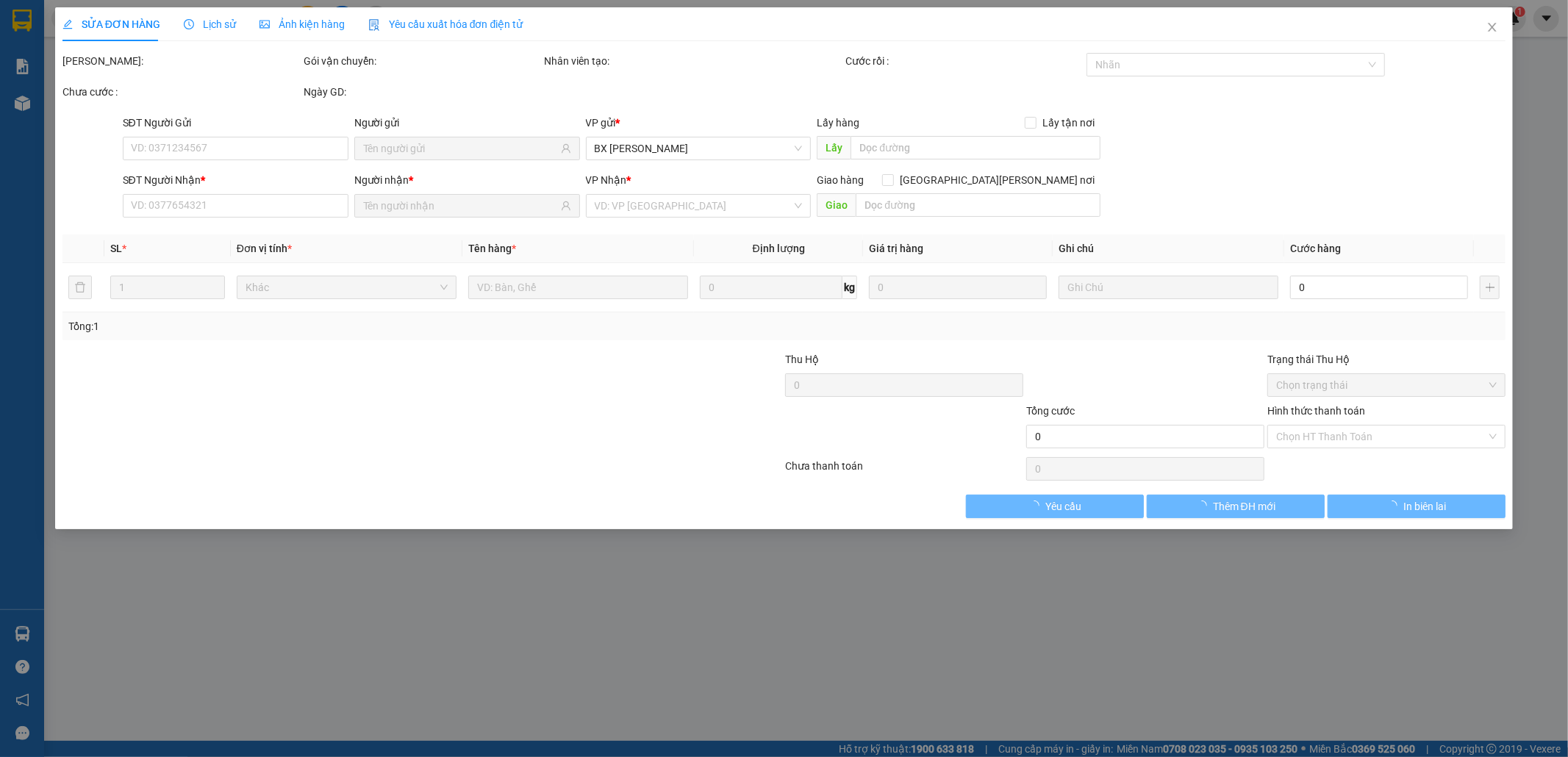
type input "0902601386"
type input "ĐẠI NAM"
type input "0787554662"
type input "HÙNG PHÁT"
type input "200.000"
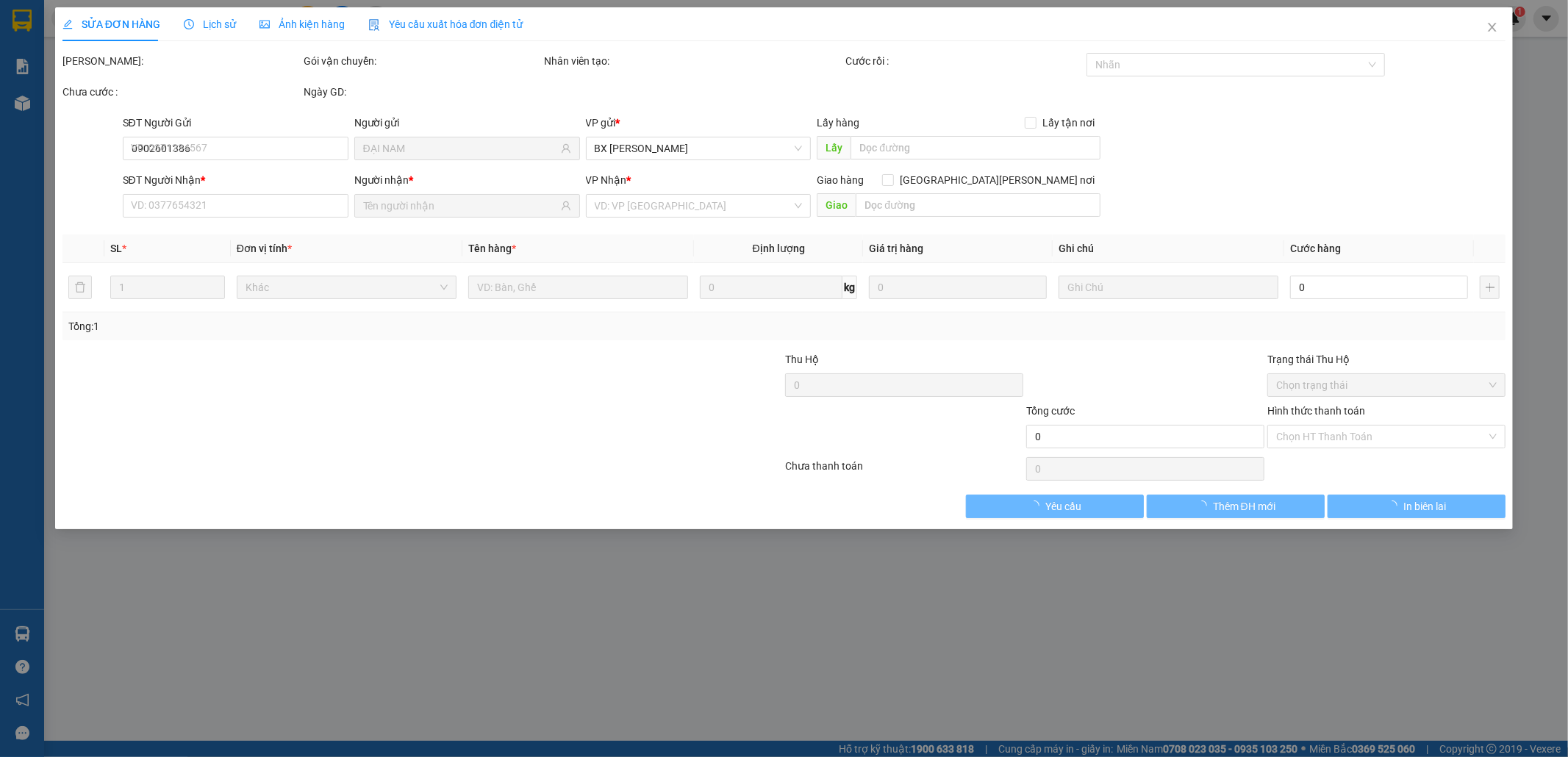
type input "200.000"
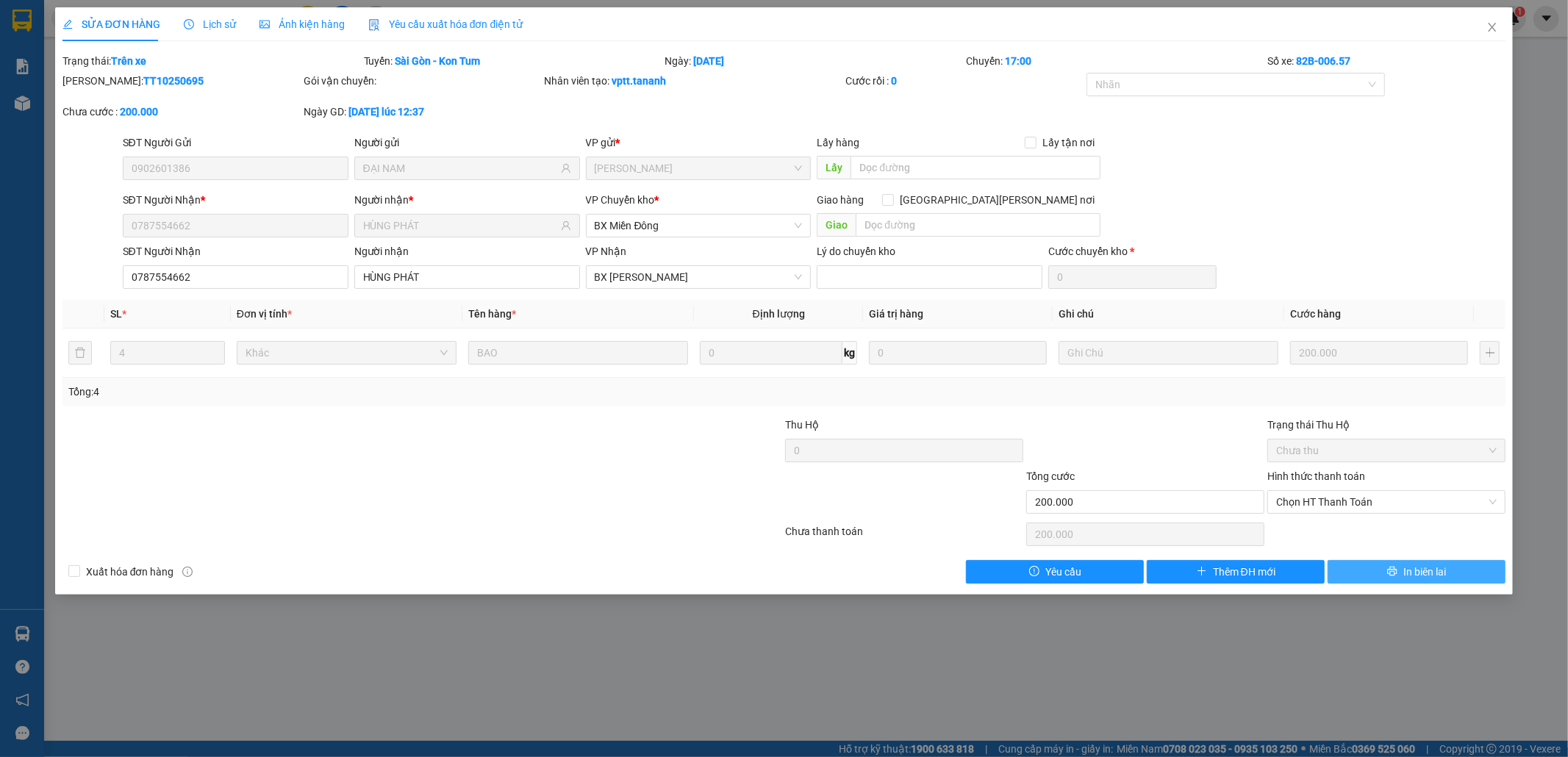
click at [1403, 577] on span "In biên lai" at bounding box center [1424, 572] width 43 height 16
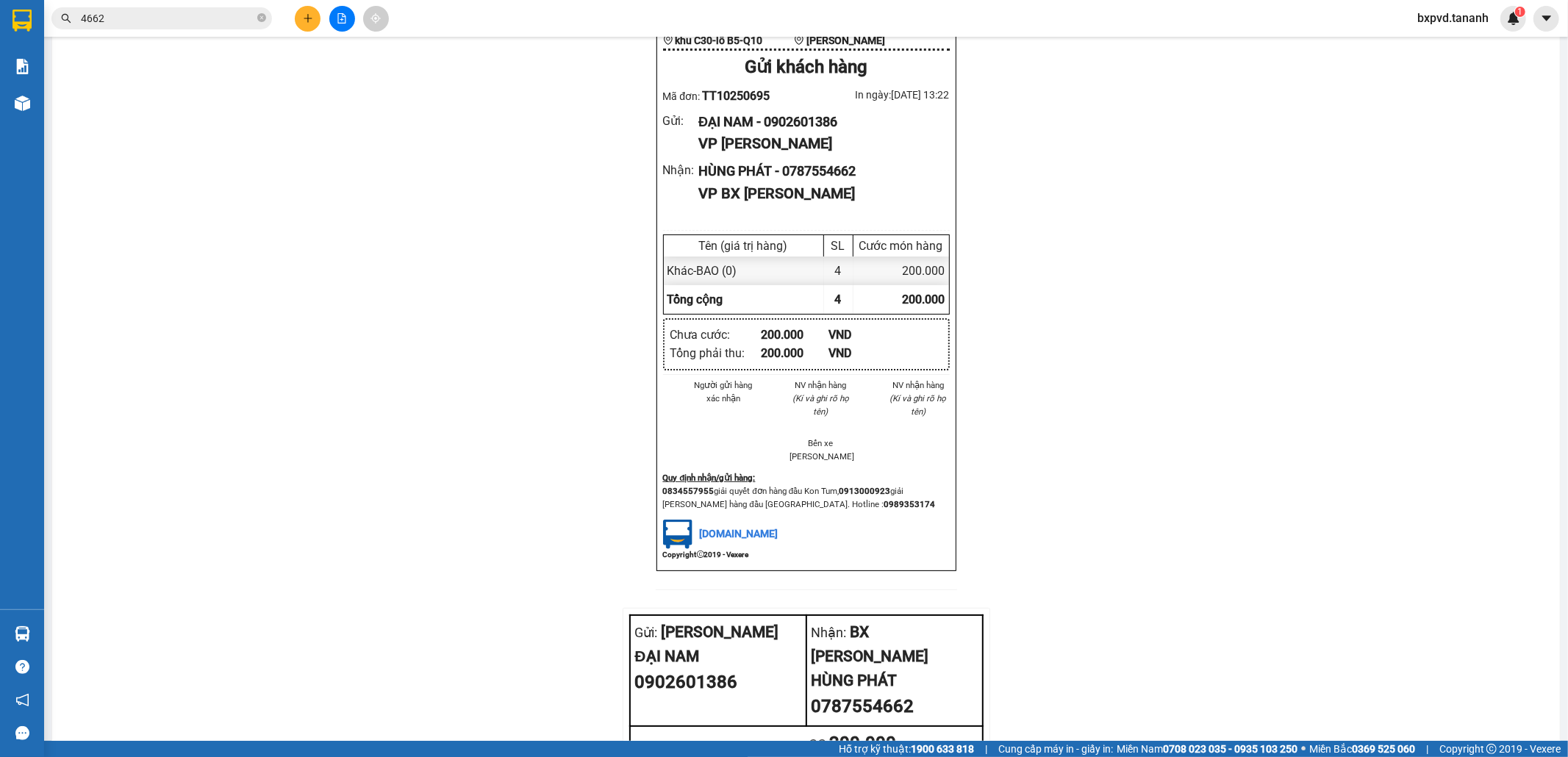
scroll to position [1369, 0]
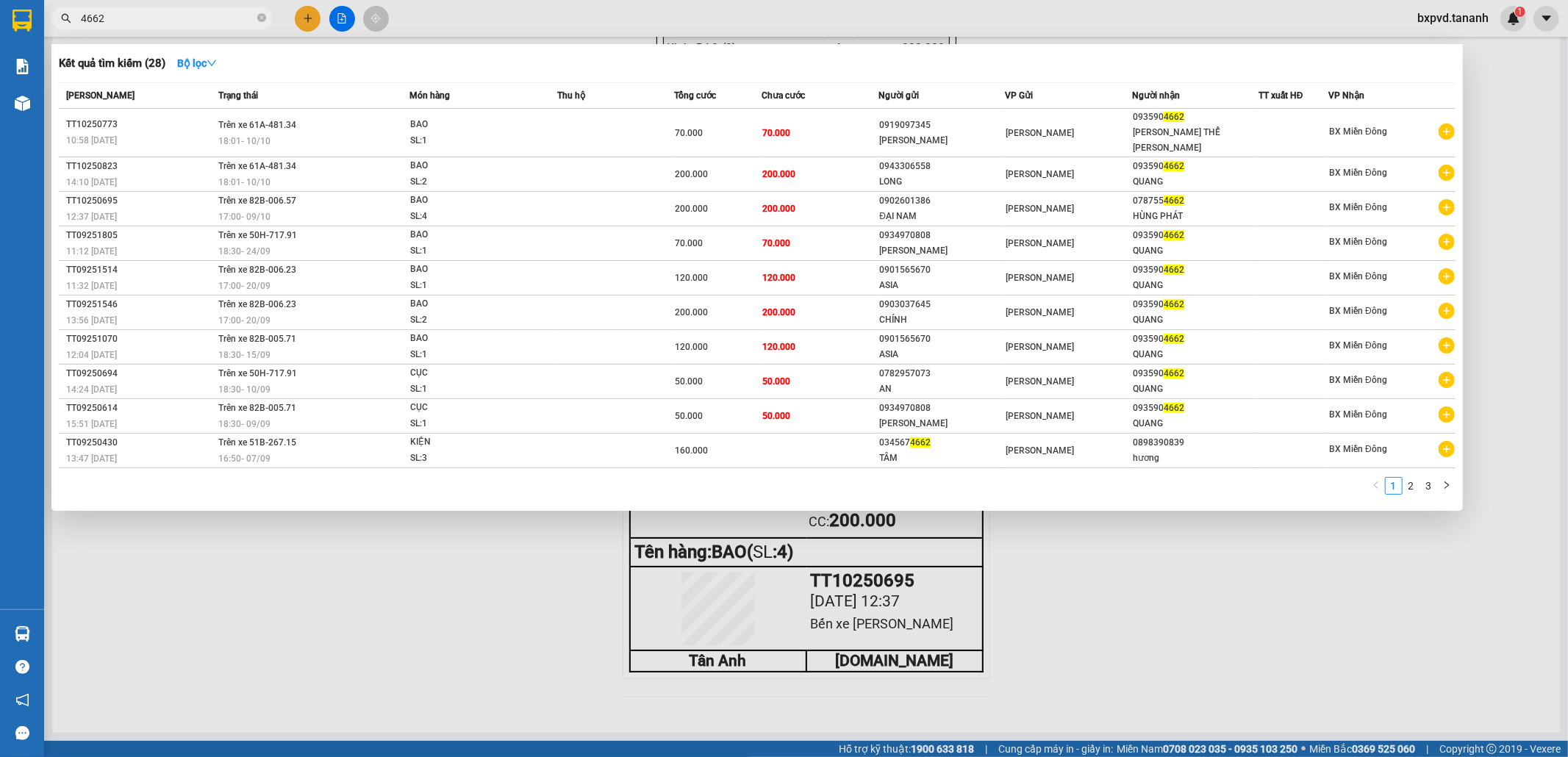
click at [180, 17] on input "4662" at bounding box center [168, 18] width 174 height 16
type input "4"
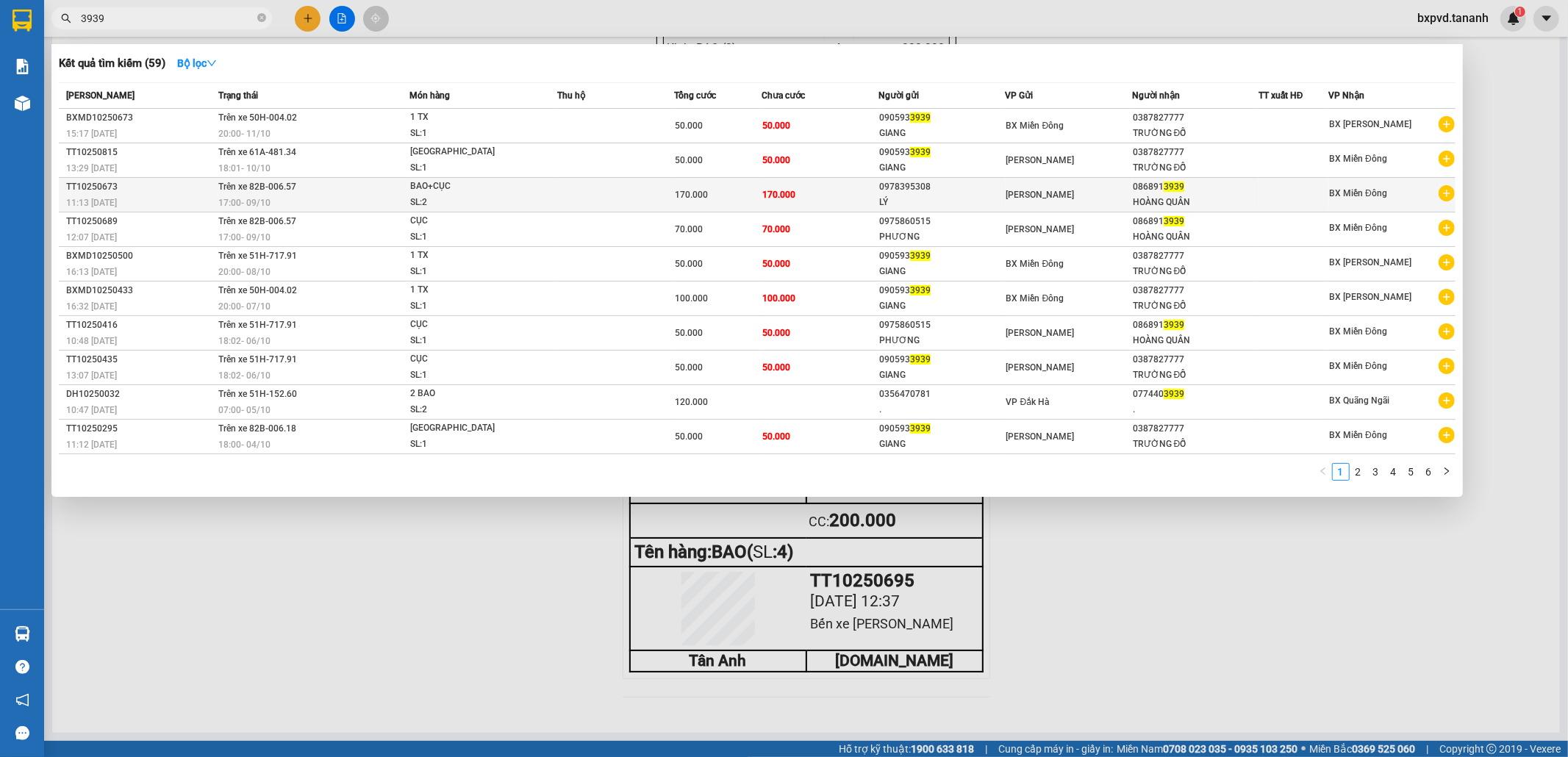
type input "3939"
click at [1095, 186] on td "VP Thành Thái" at bounding box center [1068, 195] width 126 height 34
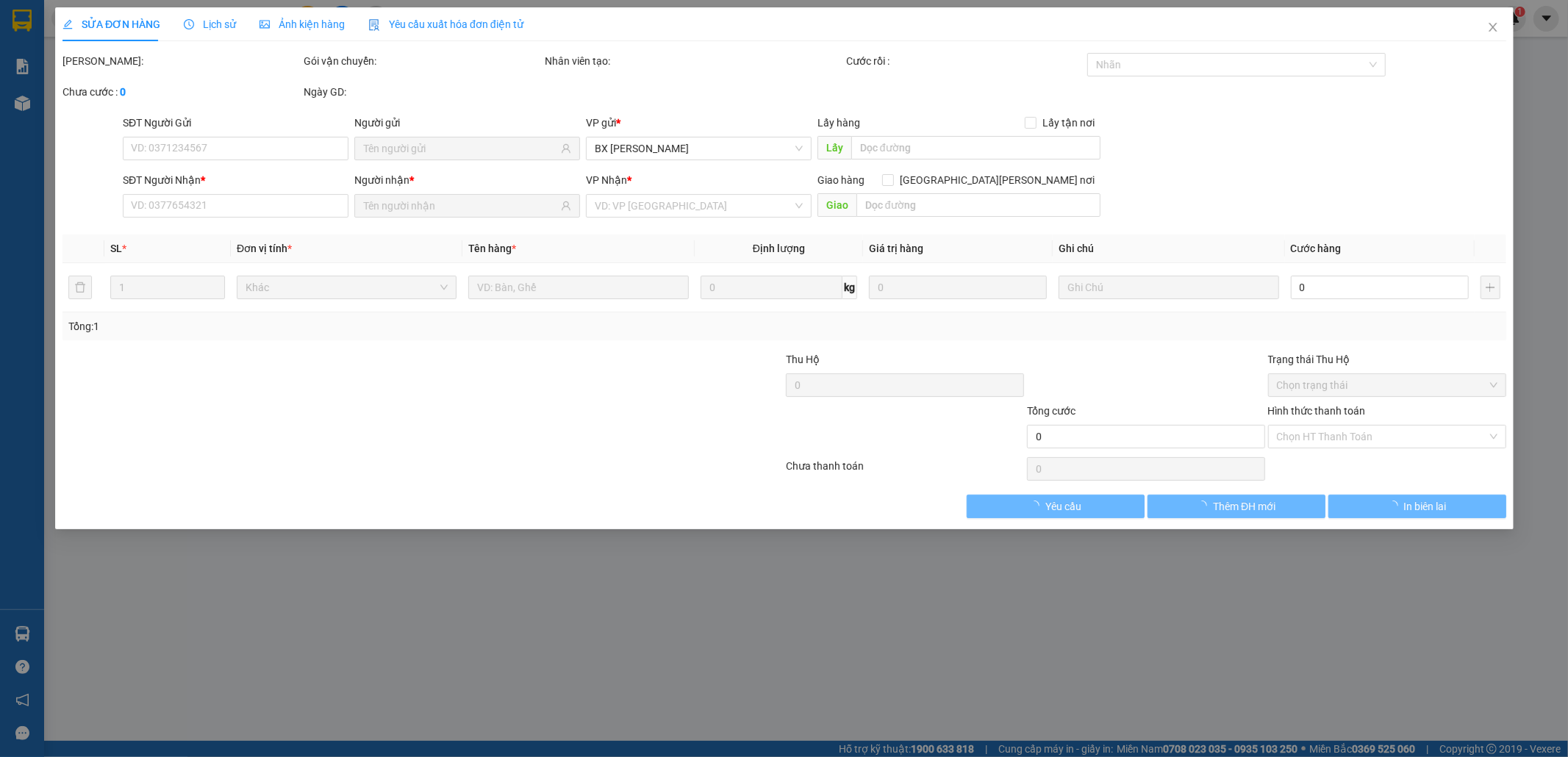
type input "0978395308"
type input "LÝ"
type input "0868913939"
type input "HOÀNG QUÂN"
type input "170.000"
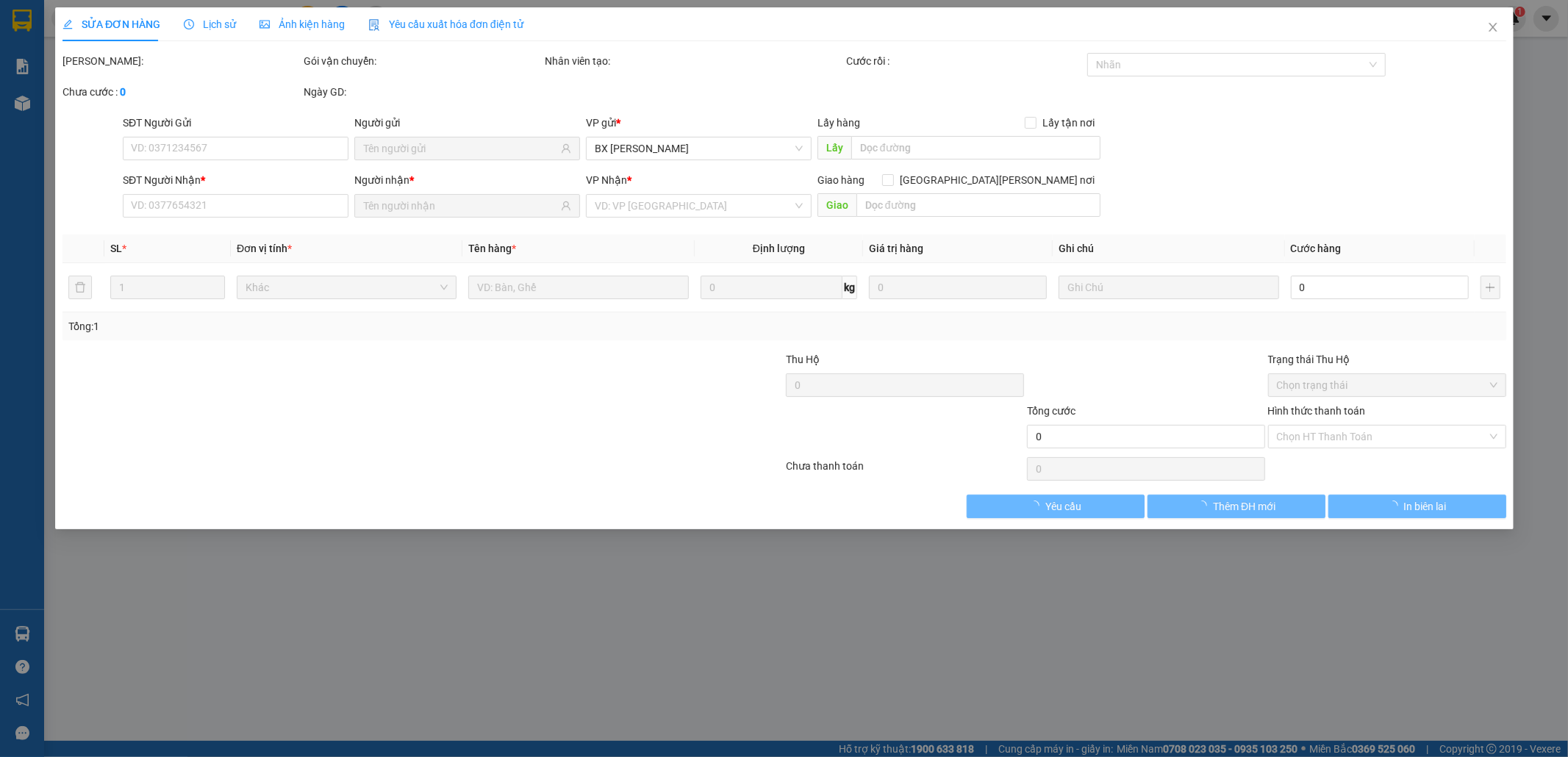
type input "170.000"
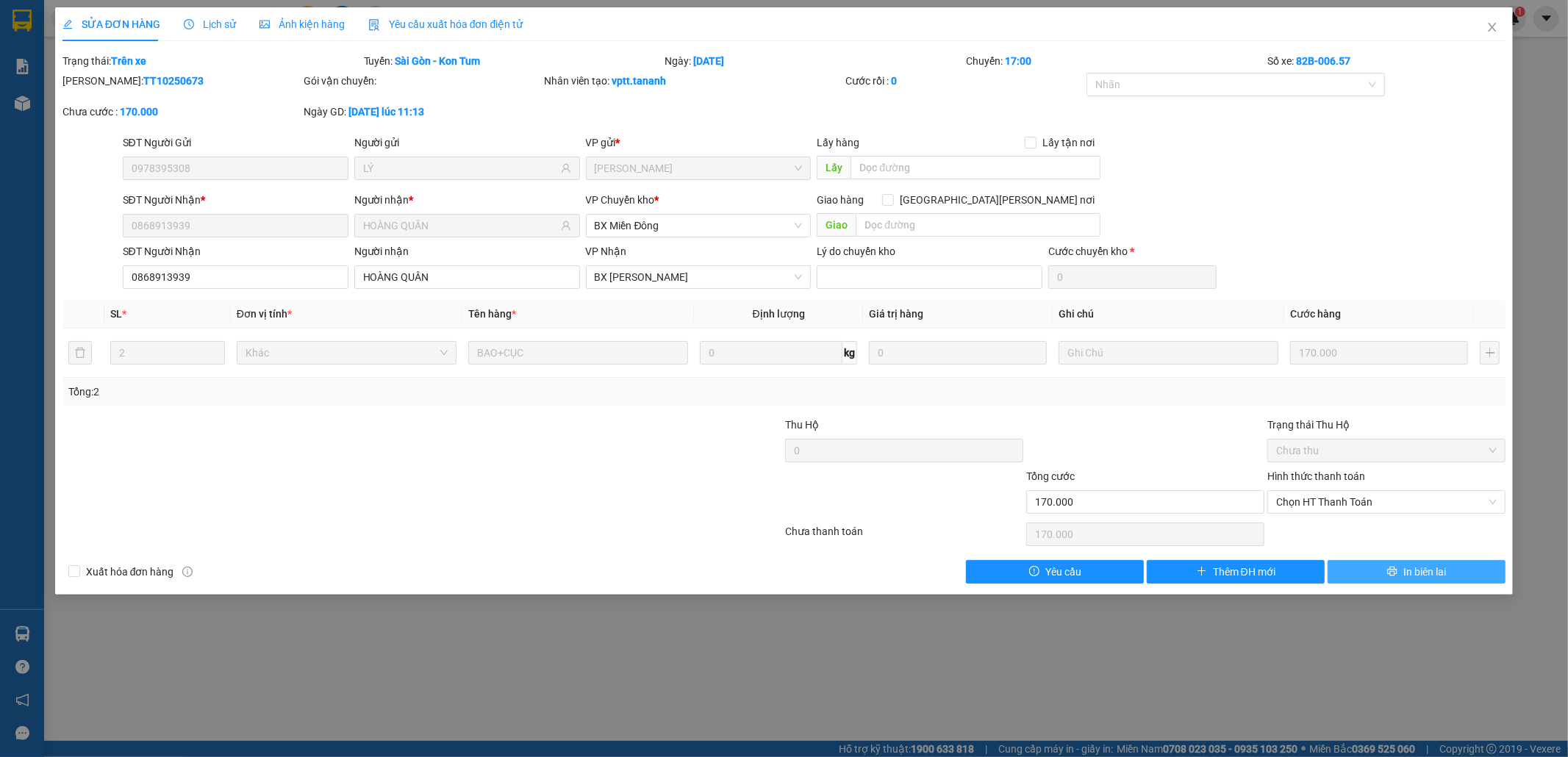
click at [1456, 572] on button "In biên lai" at bounding box center [1416, 572] width 178 height 23
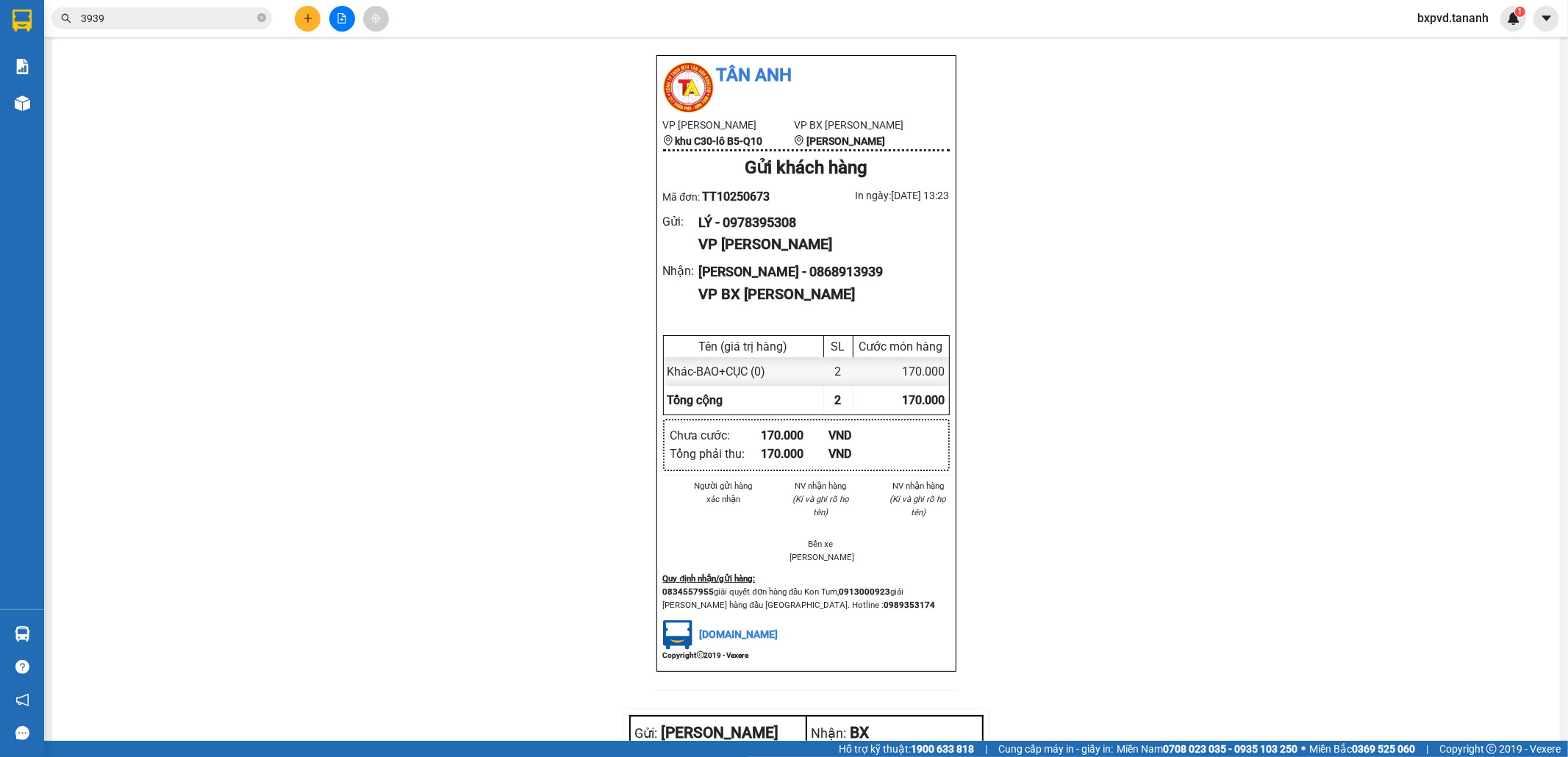
scroll to position [1369, 0]
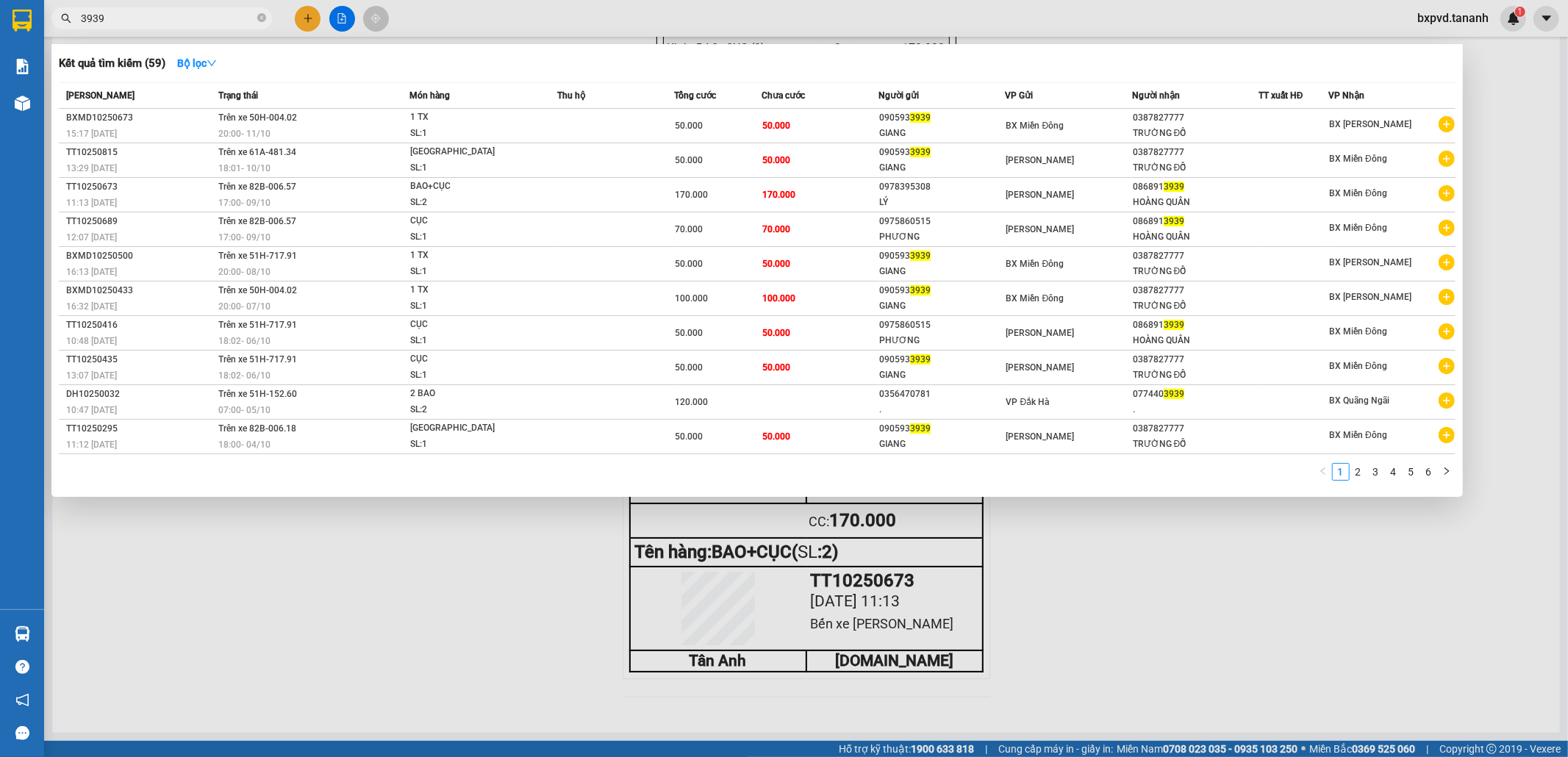
click at [229, 23] on input "3939" at bounding box center [168, 18] width 174 height 16
type input "3"
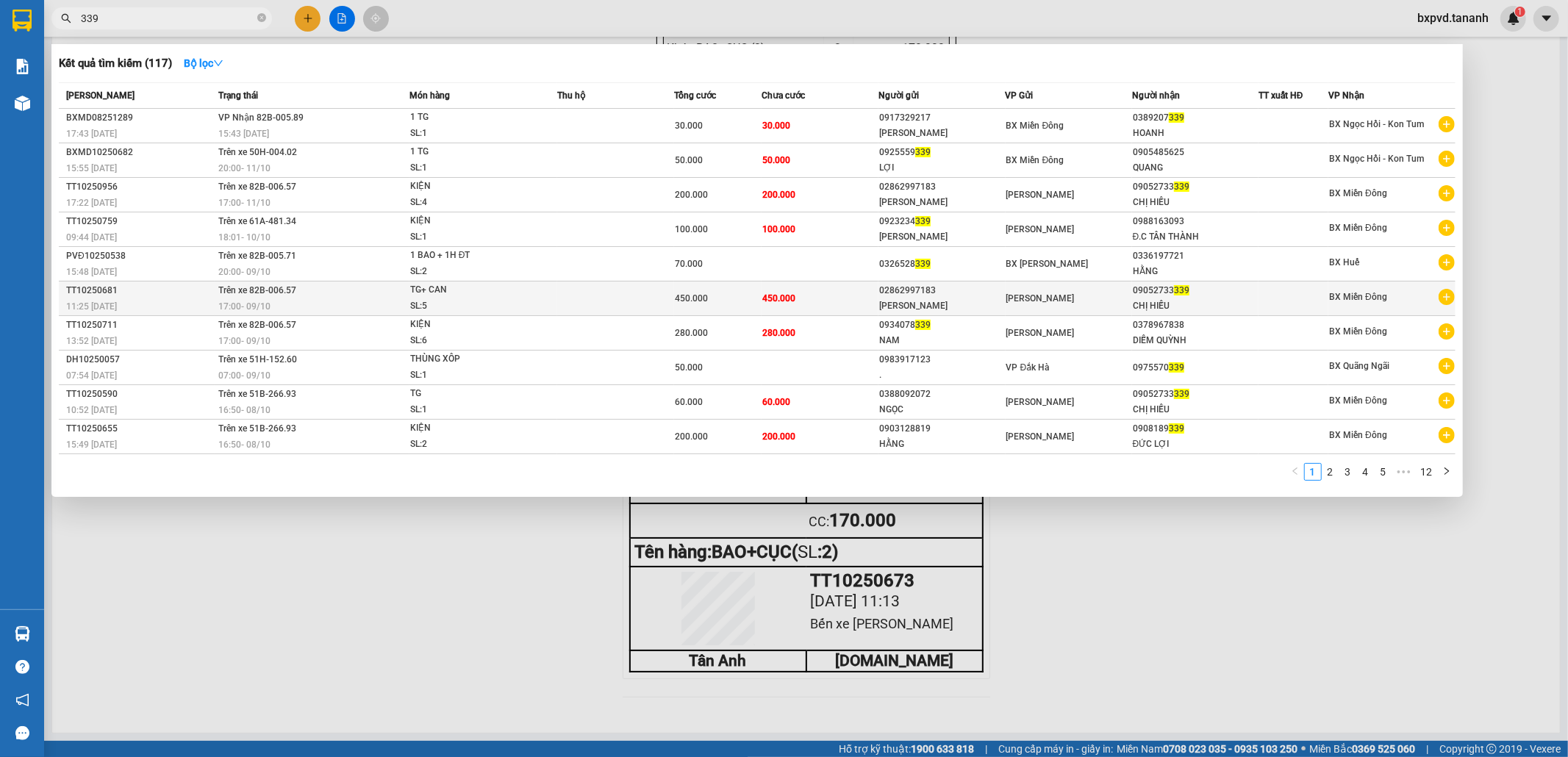
type input "339"
click at [861, 305] on td "450.000" at bounding box center [820, 298] width 117 height 34
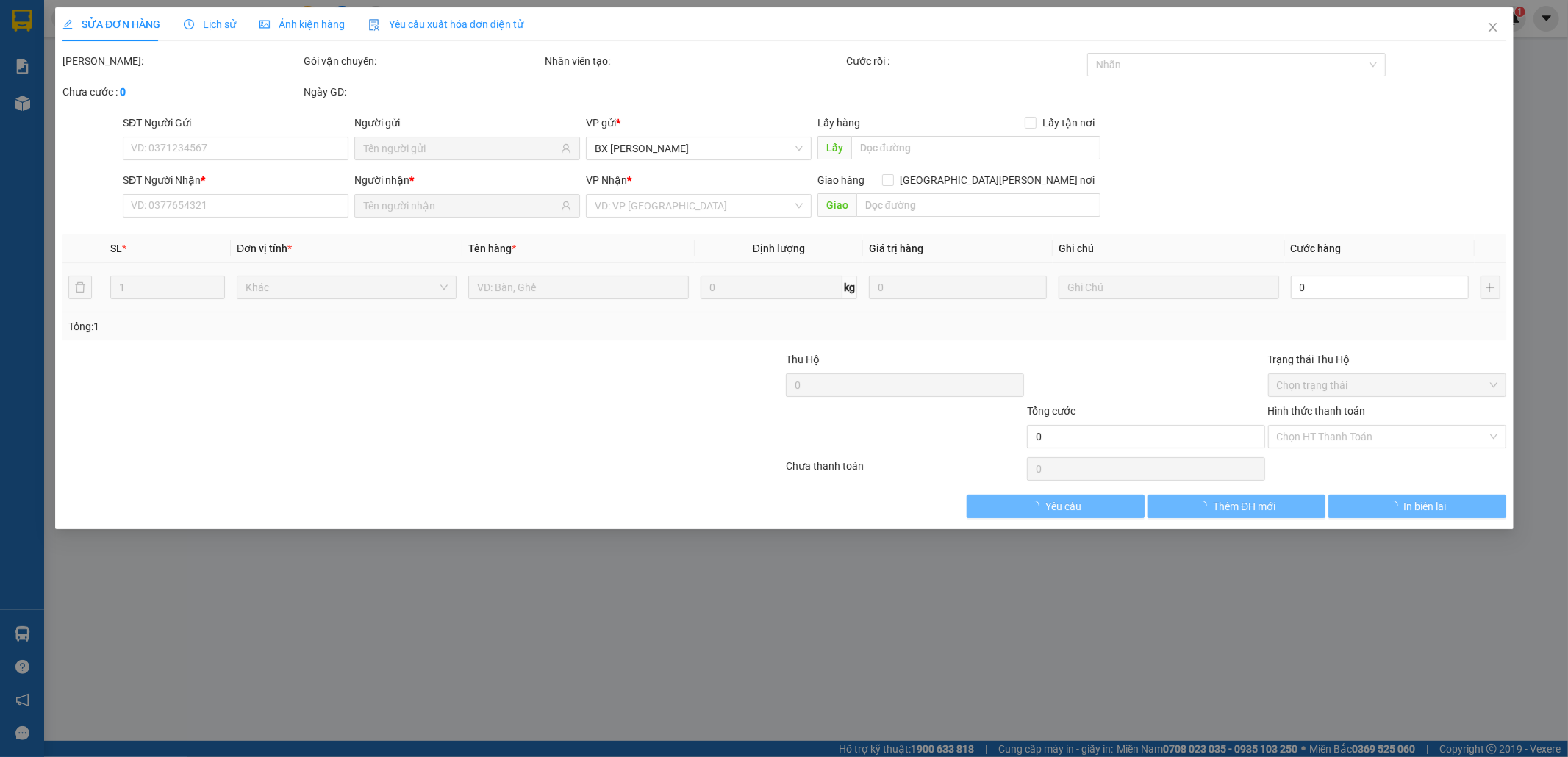
type input "02862997183"
type input "PHAN ANH"
type input "09052733339"
type input "CHỊ HIẾU"
type input "450.000"
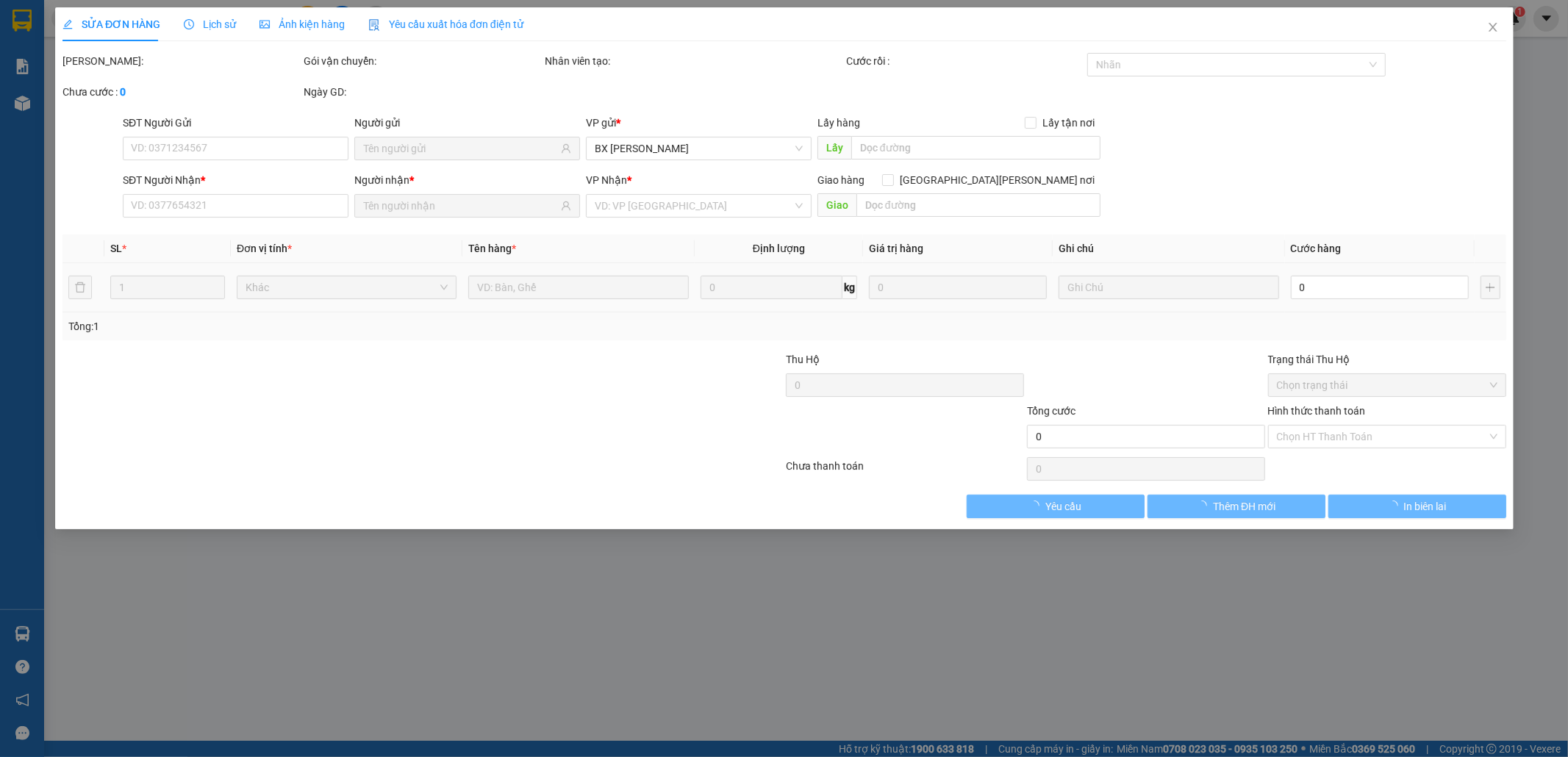
type input "450.000"
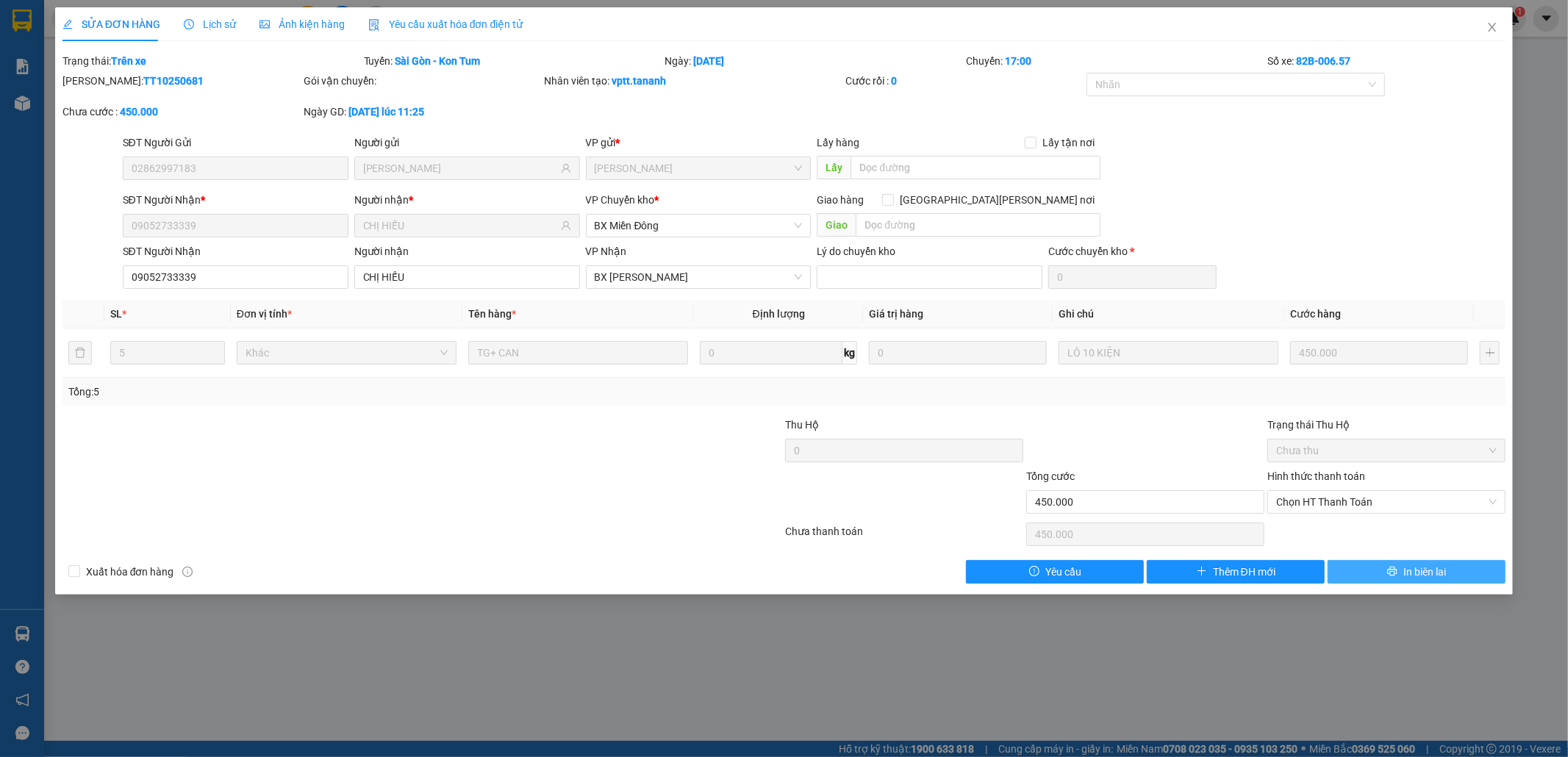
click at [1439, 566] on span "In biên lai" at bounding box center [1424, 572] width 43 height 16
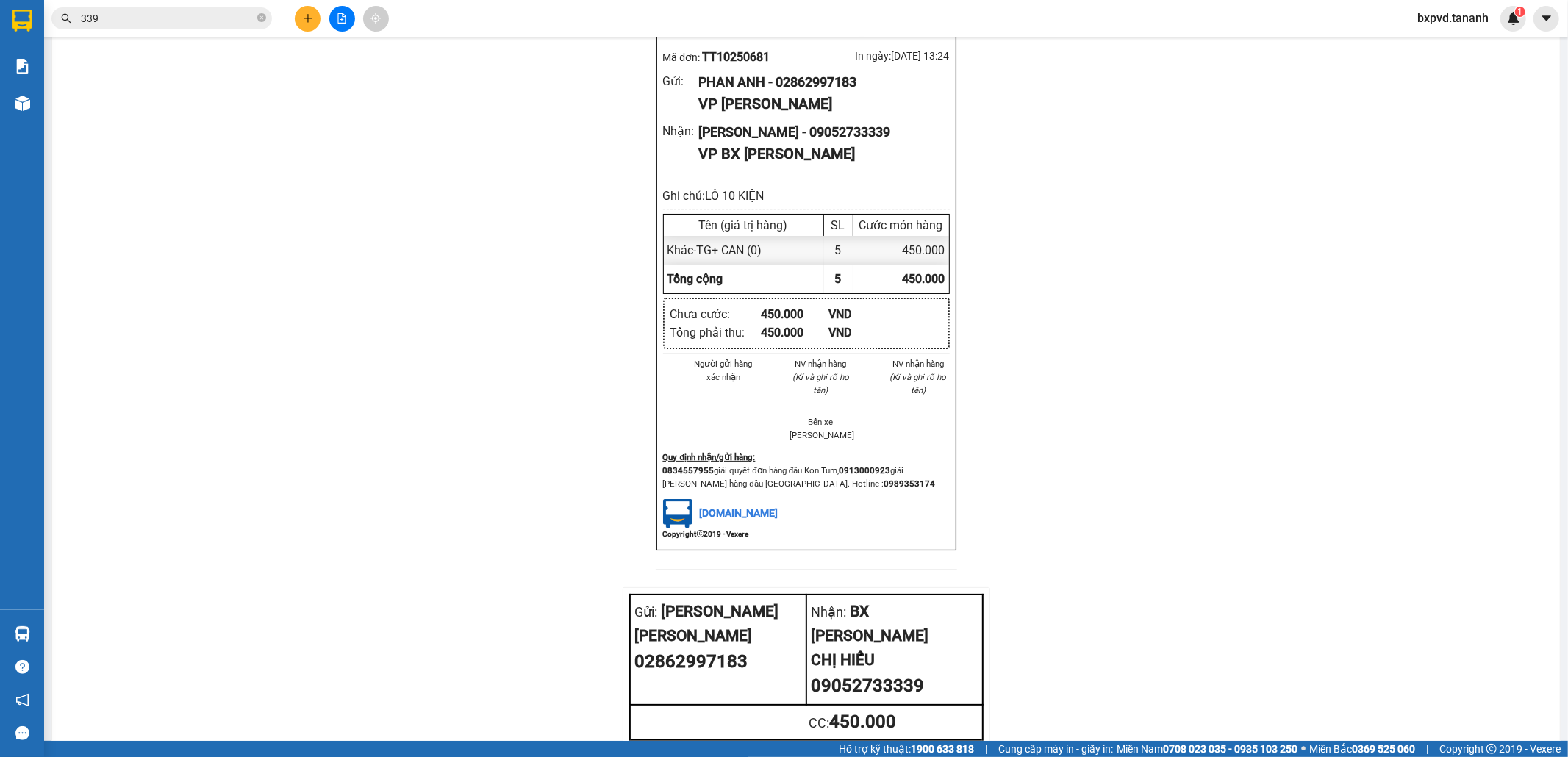
scroll to position [1449, 0]
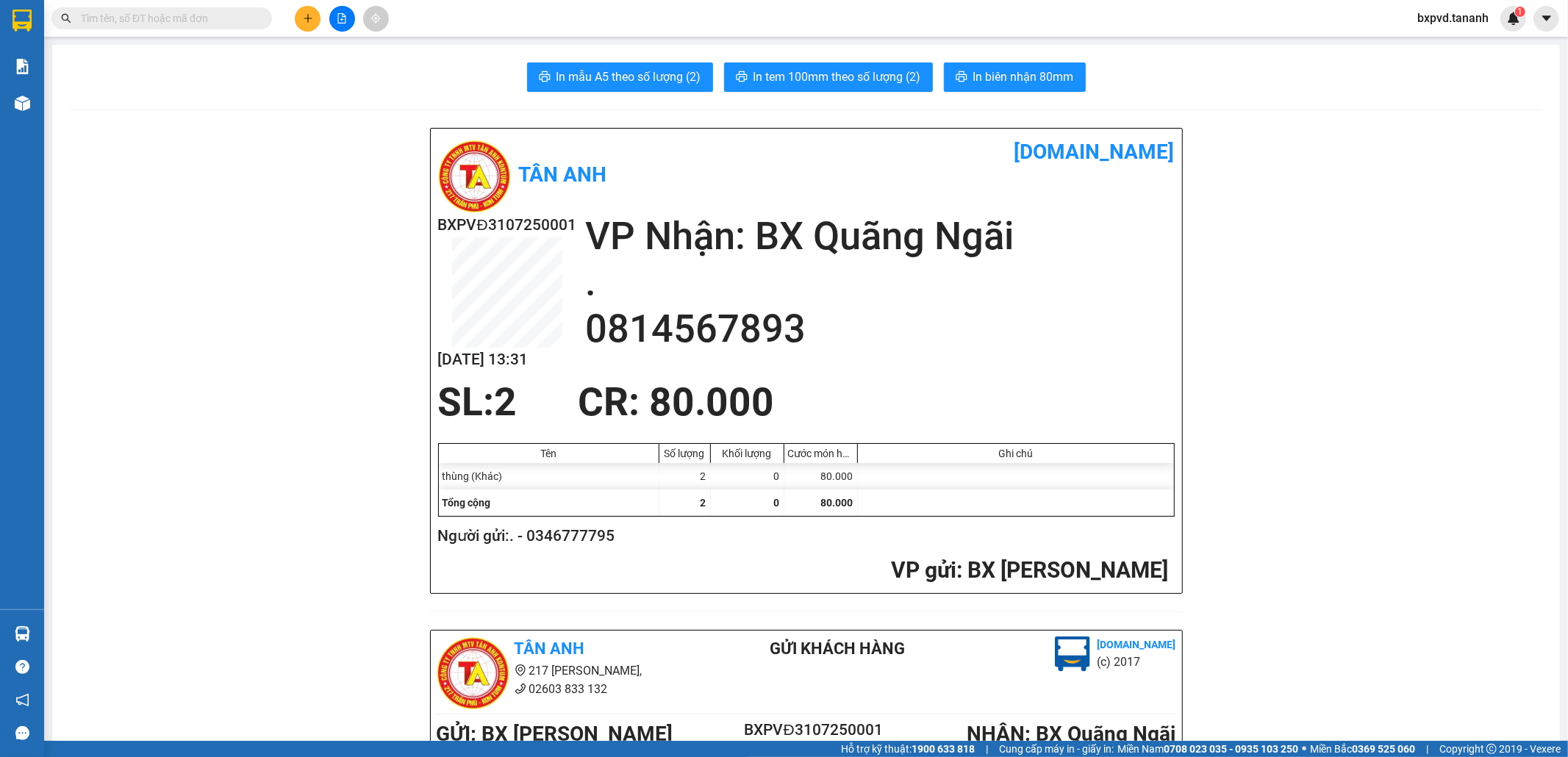
click at [309, 18] on icon "plus" at bounding box center [307, 18] width 8 height 1
